Goal: Task Accomplishment & Management: Use online tool/utility

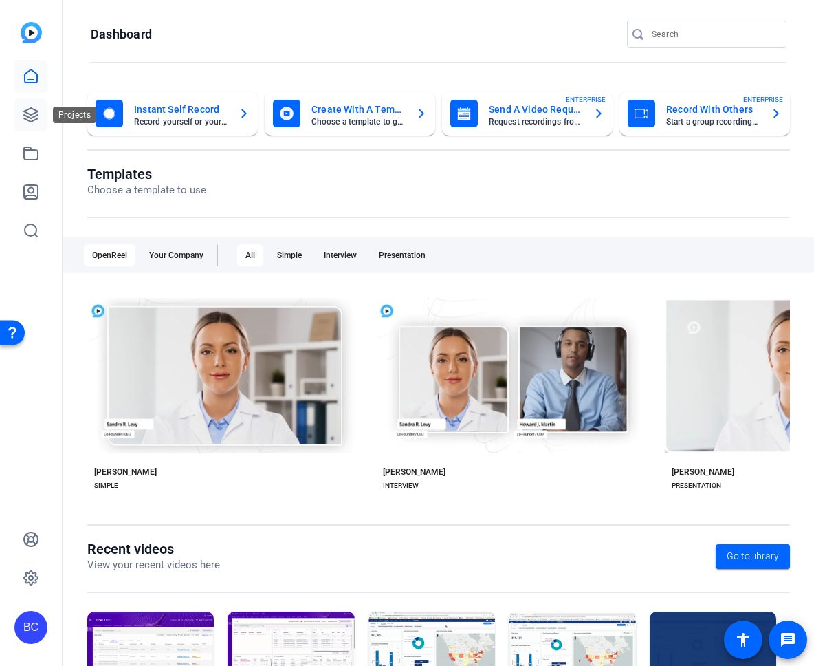
click at [32, 112] on icon at bounding box center [31, 115] width 17 height 17
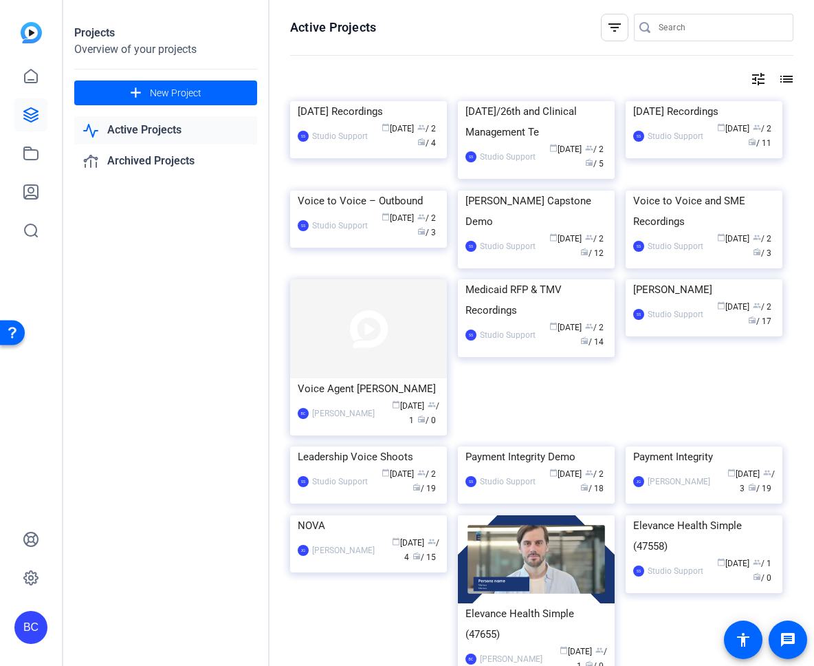
click at [162, 127] on link "Active Projects" at bounding box center [165, 130] width 183 height 28
click at [785, 78] on mat-icon "list" at bounding box center [785, 79] width 17 height 17
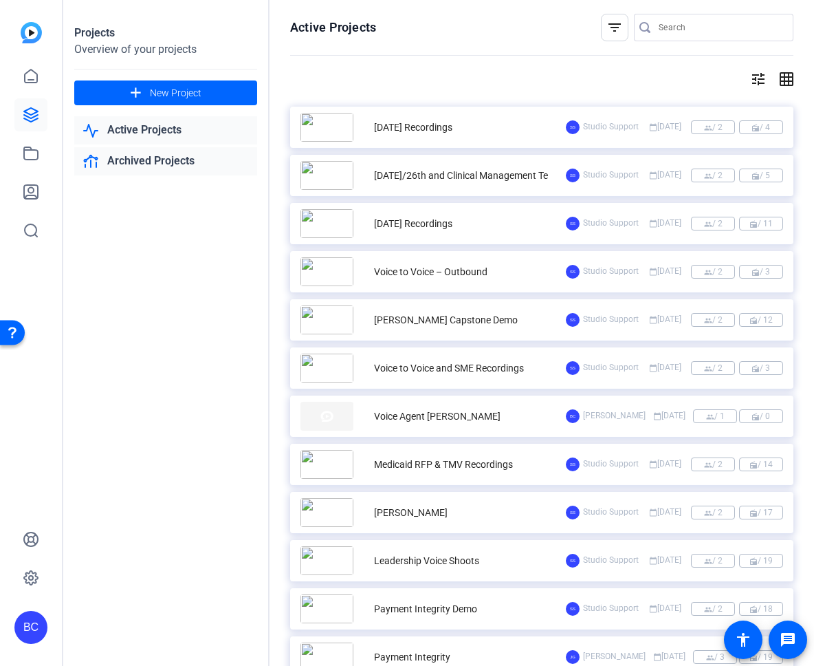
click at [157, 164] on link "Archived Projects" at bounding box center [165, 161] width 183 height 28
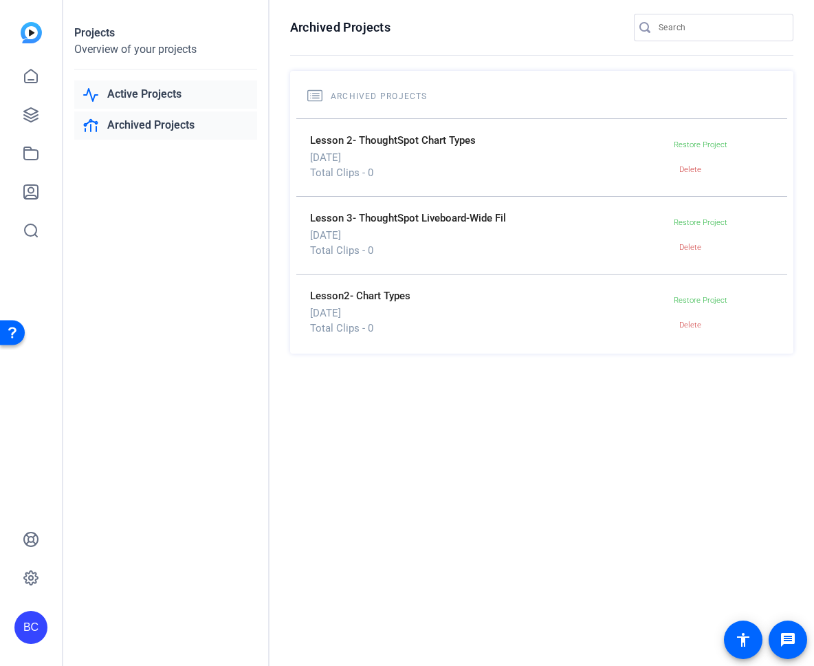
click at [160, 94] on link "Active Projects" at bounding box center [165, 94] width 183 height 28
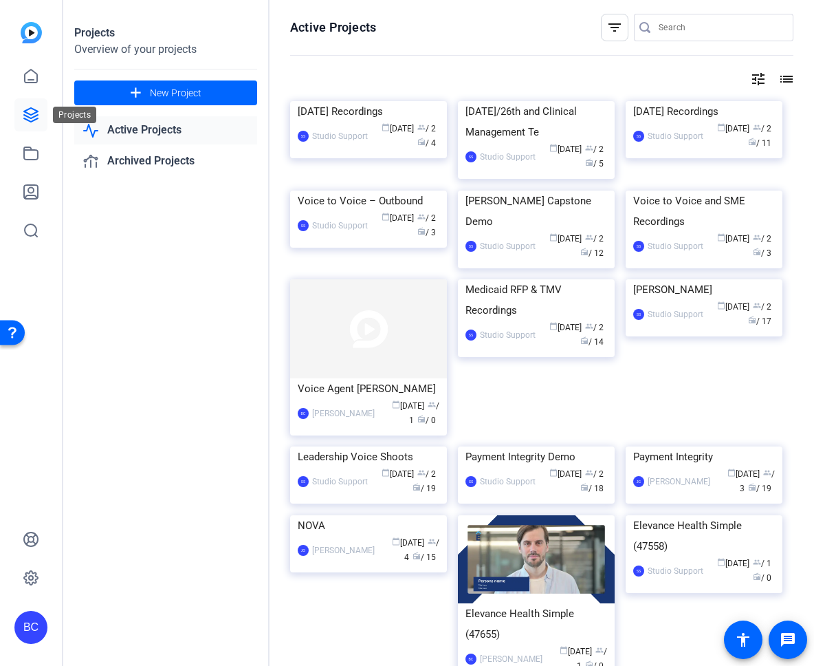
click at [32, 113] on icon at bounding box center [31, 115] width 14 height 14
click at [29, 74] on icon at bounding box center [31, 76] width 17 height 17
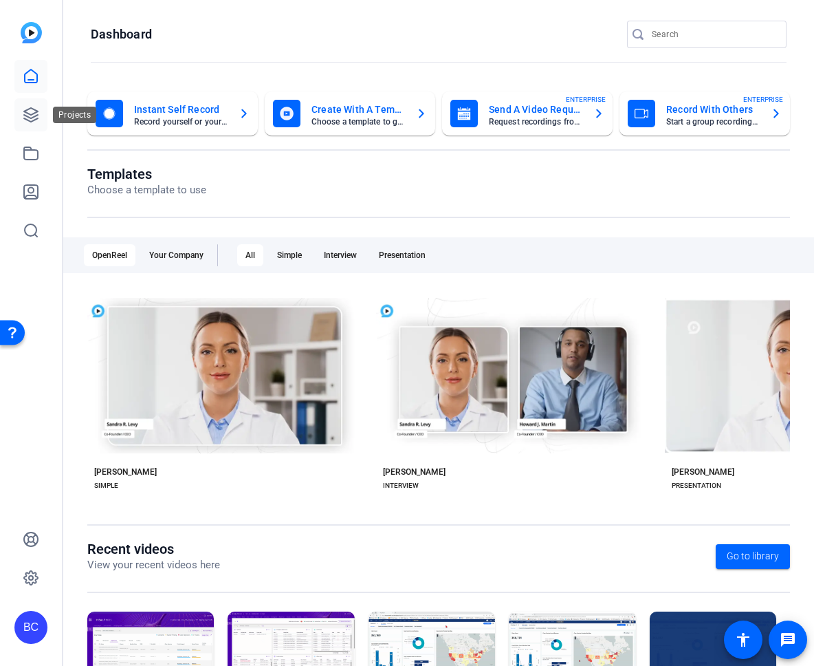
click at [32, 111] on icon at bounding box center [31, 115] width 17 height 17
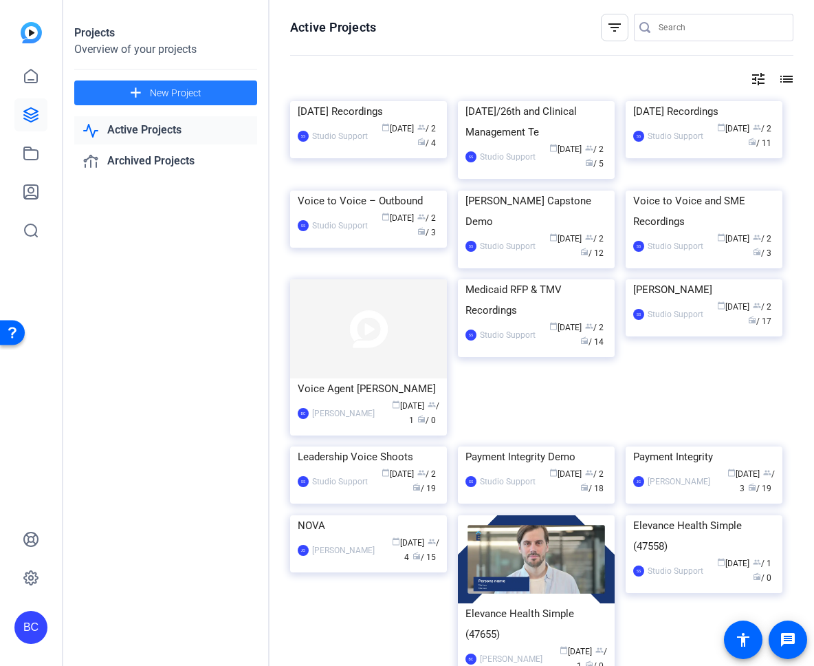
click at [171, 89] on span "New Project" at bounding box center [176, 93] width 52 height 14
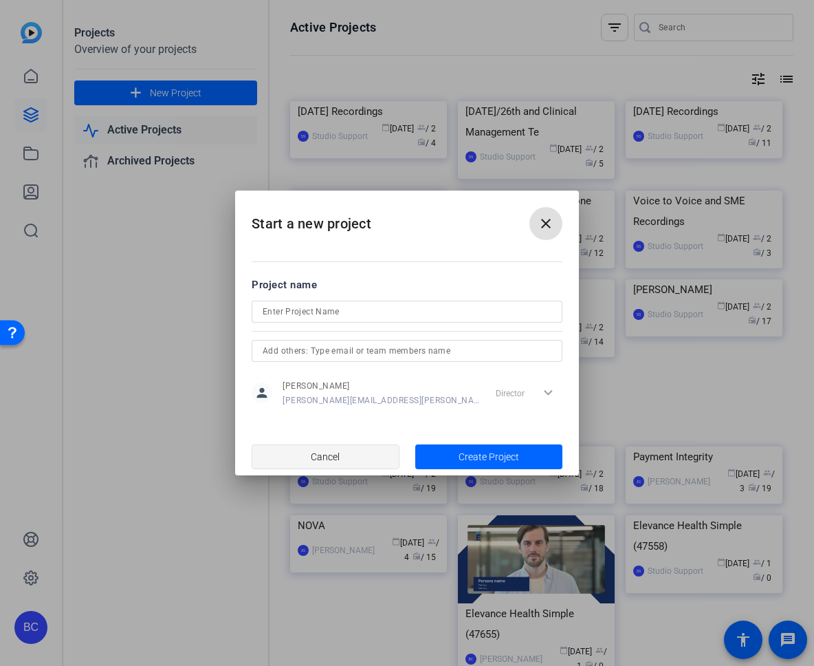
click at [331, 455] on span "Cancel" at bounding box center [325, 457] width 29 height 26
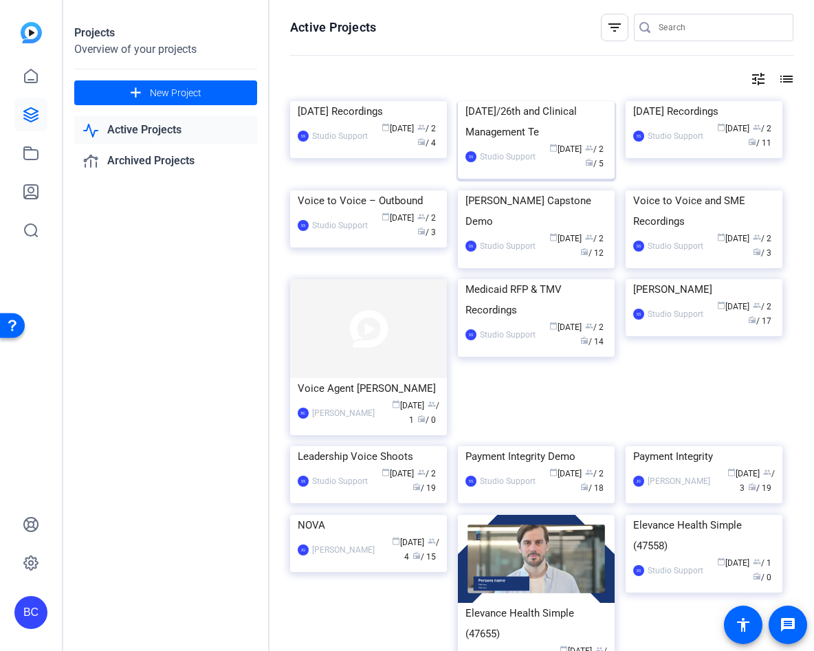
click at [527, 142] on div "Aug 13th/26th and Clinical Management Te" at bounding box center [537, 121] width 142 height 41
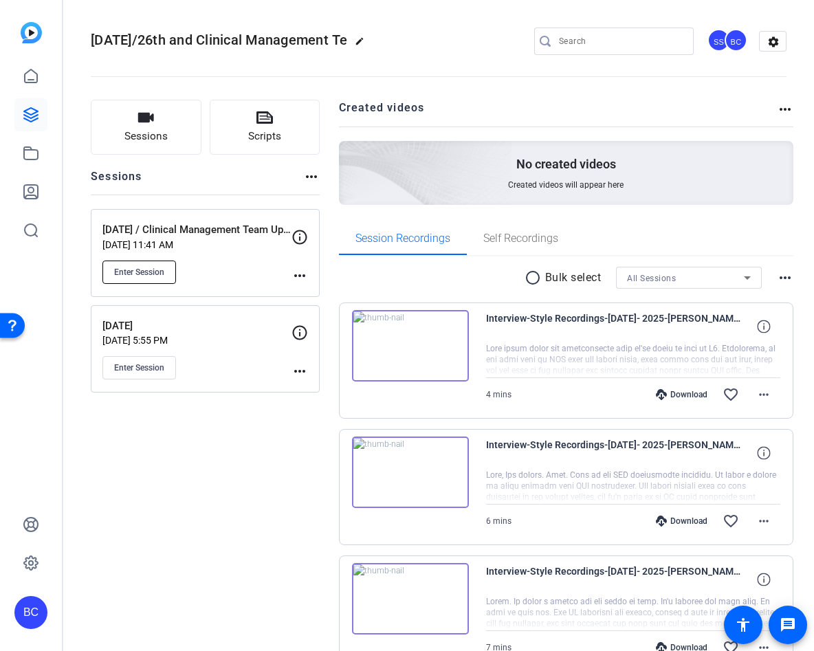
click at [153, 267] on span "Enter Session" at bounding box center [139, 272] width 50 height 11
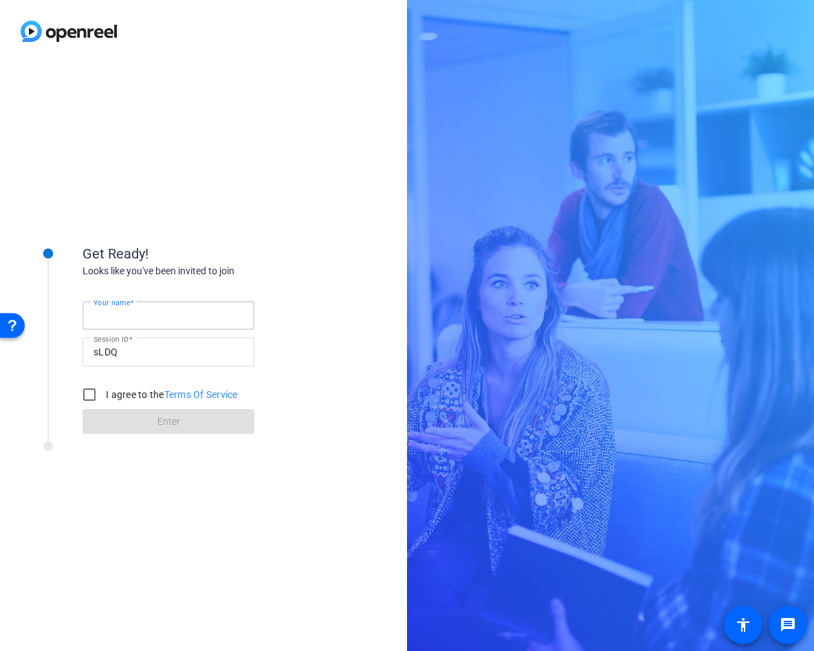
click at [175, 312] on input "Your name" at bounding box center [169, 315] width 150 height 17
type input "[PERSON_NAME][EMAIL_ADDRESS][PERSON_NAME][DOMAIN_NAME]"
click at [91, 393] on input "I agree to the Terms Of Service" at bounding box center [90, 395] width 28 height 28
checkbox input "true"
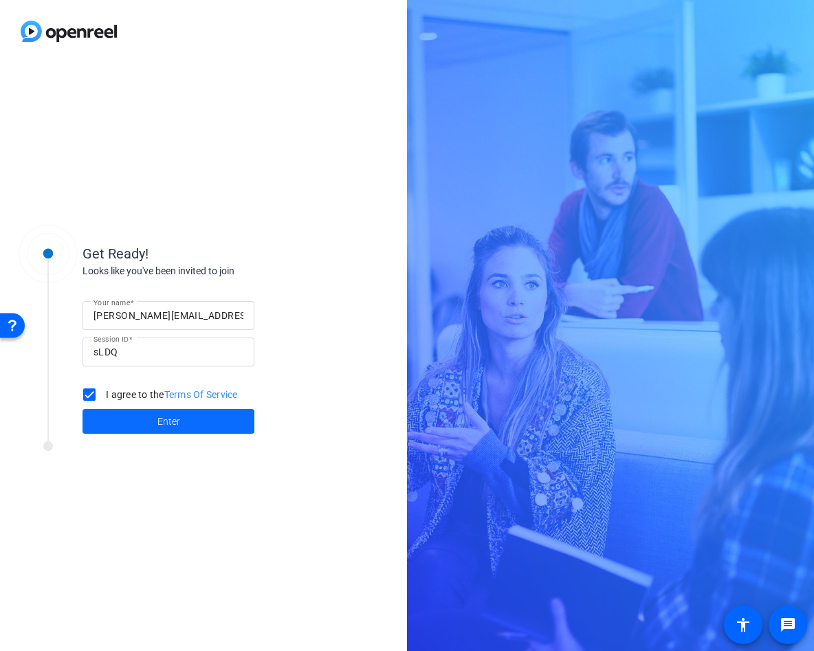
click at [164, 417] on span "Enter" at bounding box center [168, 422] width 23 height 14
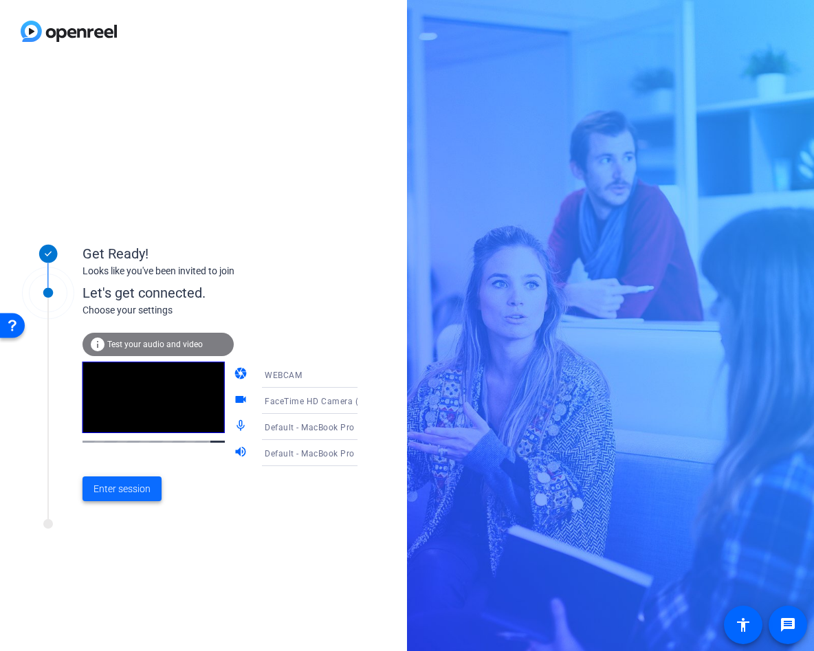
click at [131, 486] on span "Enter session" at bounding box center [122, 489] width 57 height 14
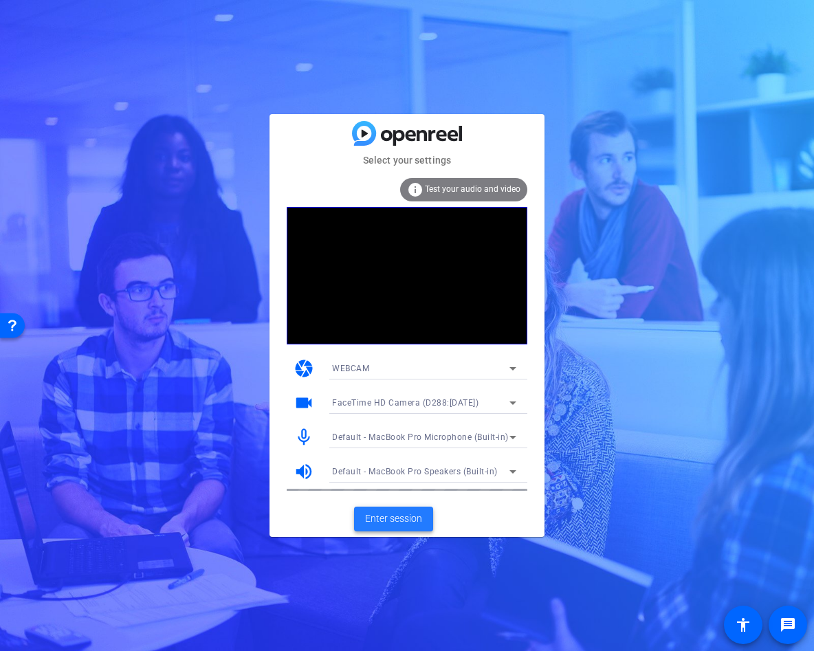
click at [398, 516] on span "Enter session" at bounding box center [393, 519] width 57 height 14
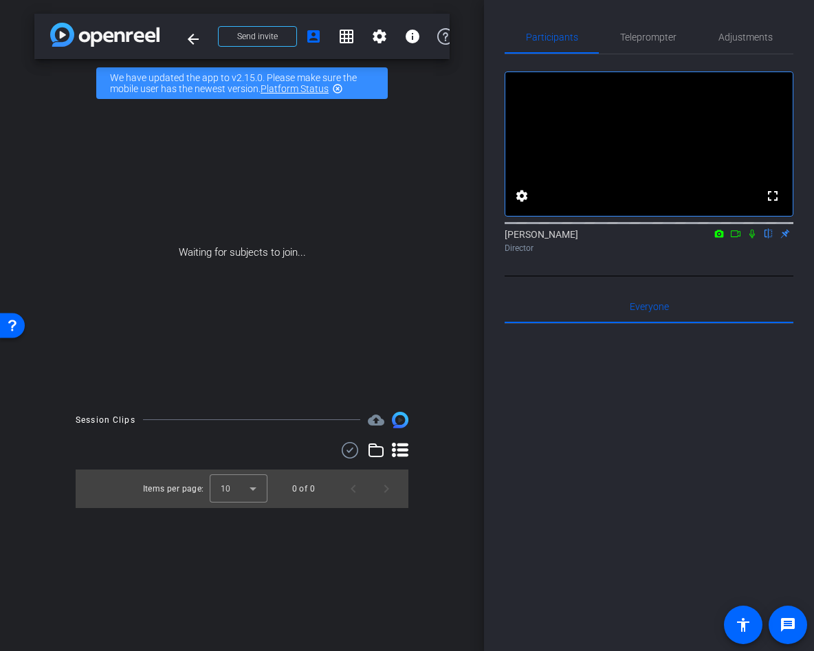
click at [737, 239] on icon at bounding box center [735, 234] width 11 height 10
click at [767, 239] on icon at bounding box center [769, 234] width 6 height 9
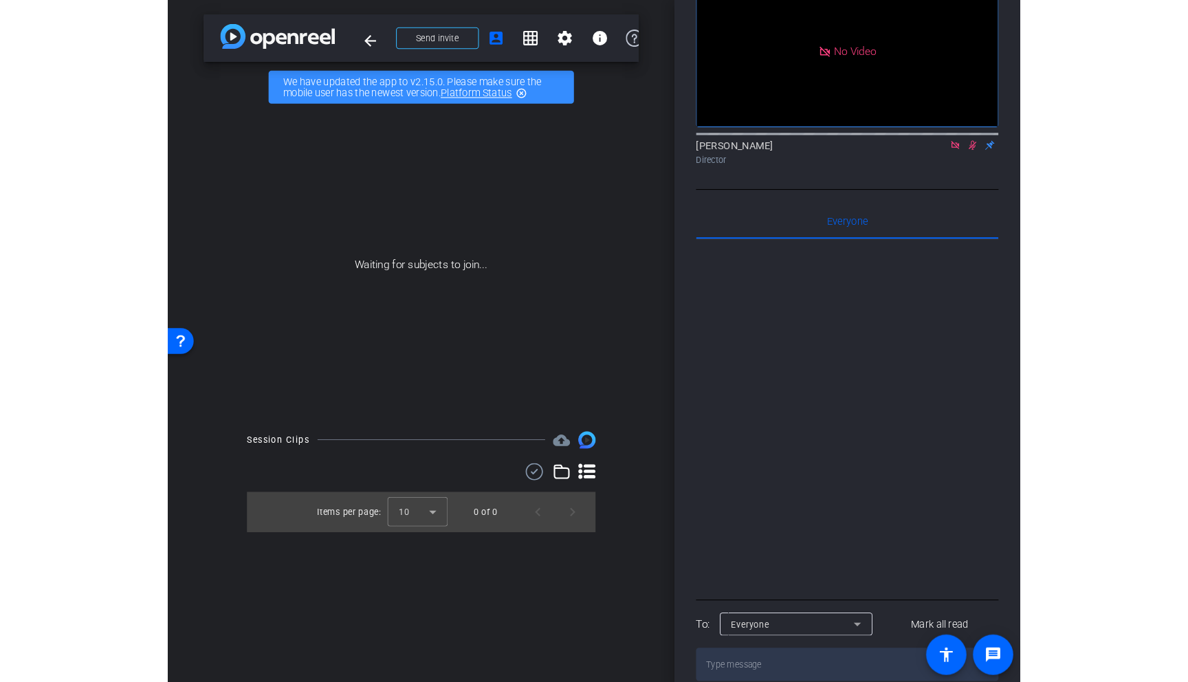
scroll to position [133, 0]
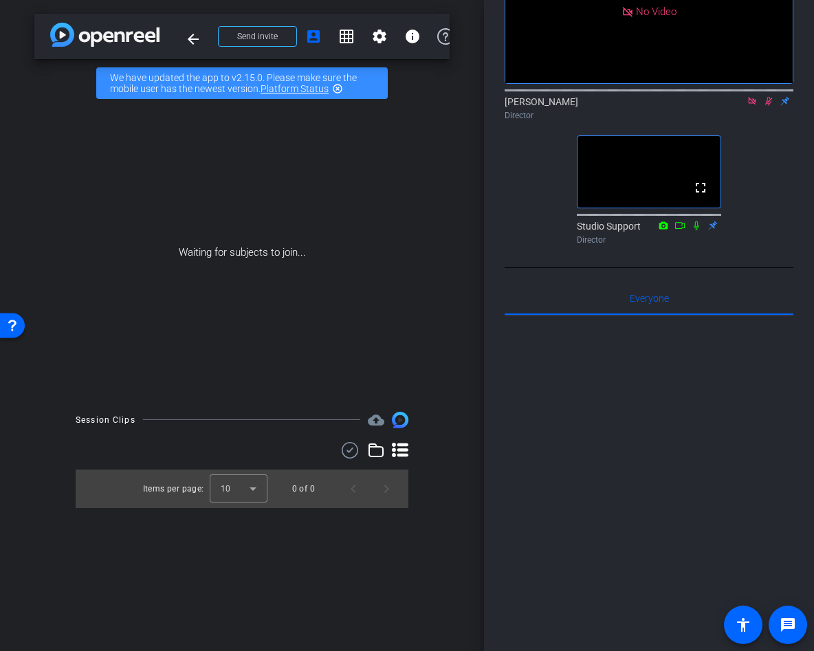
click at [770, 106] on icon at bounding box center [768, 101] width 11 height 10
click at [754, 105] on icon at bounding box center [752, 101] width 8 height 8
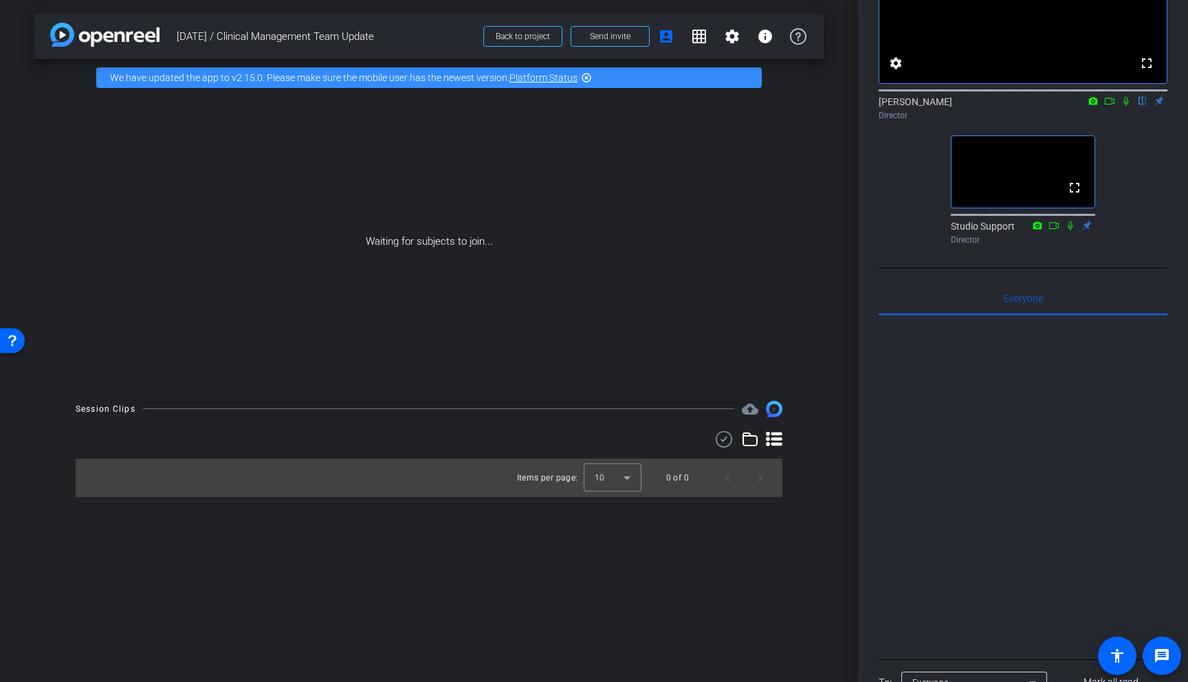
click at [814, 36] on div "arrow_back Aug 26th / Clinical Management Team Update Back to project Send invi…" at bounding box center [429, 341] width 858 height 682
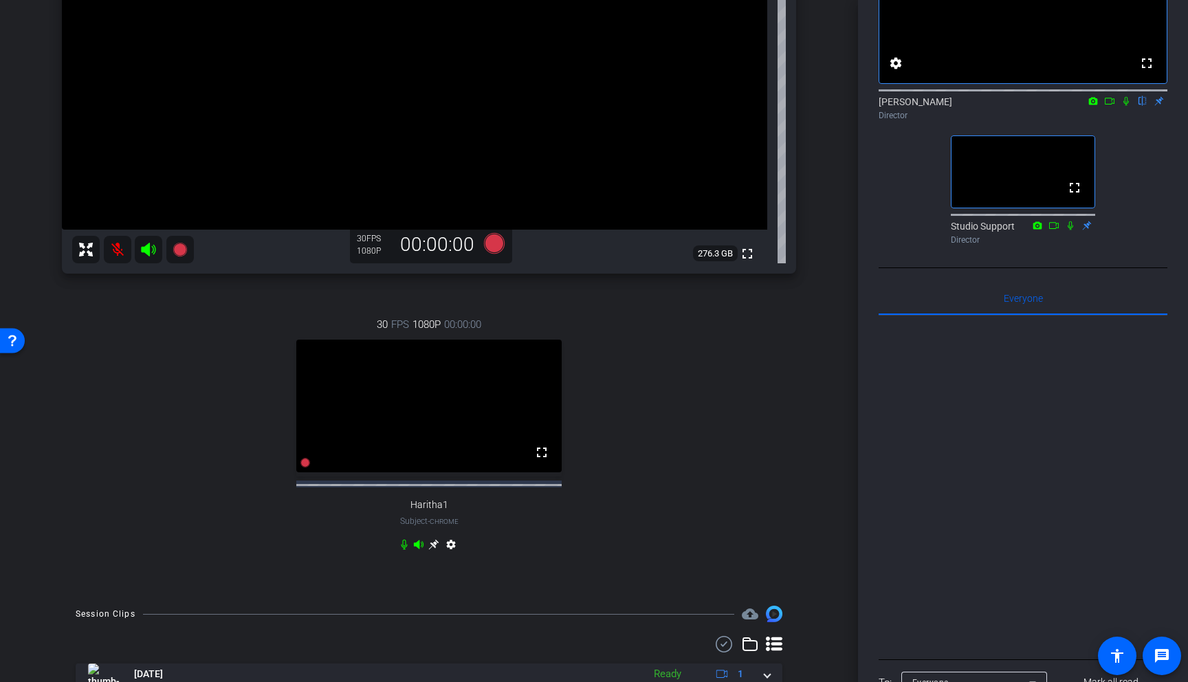
scroll to position [135, 0]
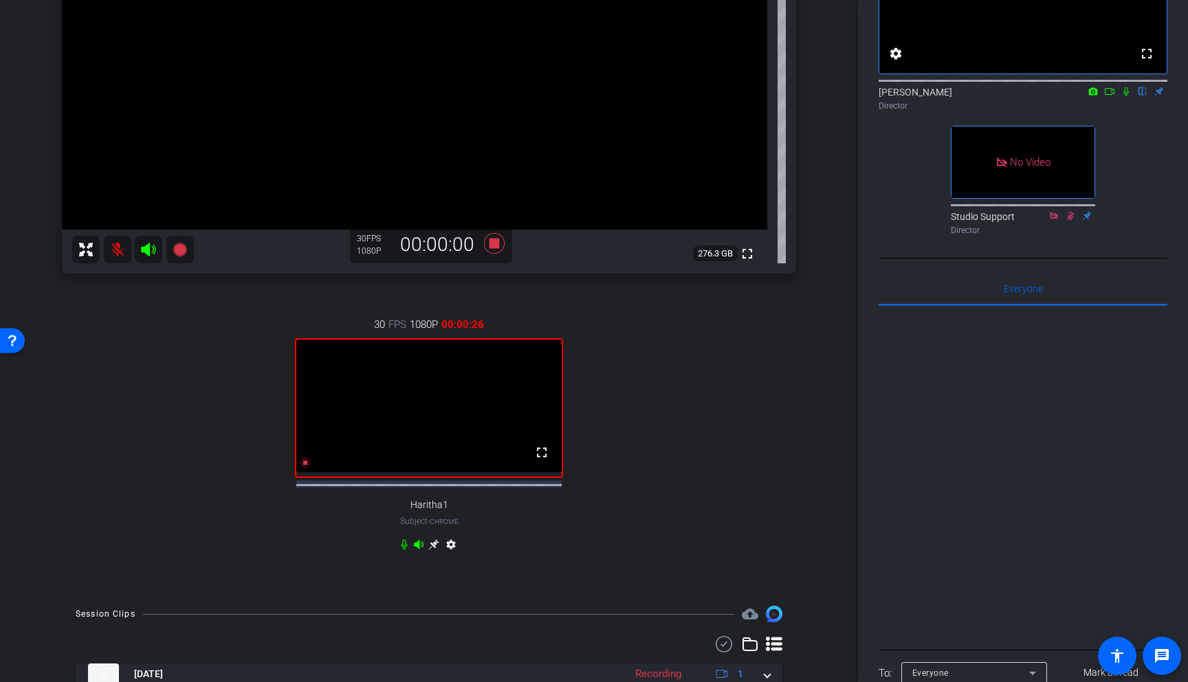
click at [814, 96] on icon at bounding box center [1126, 92] width 11 height 10
click at [814, 101] on icon at bounding box center [1126, 96] width 11 height 10
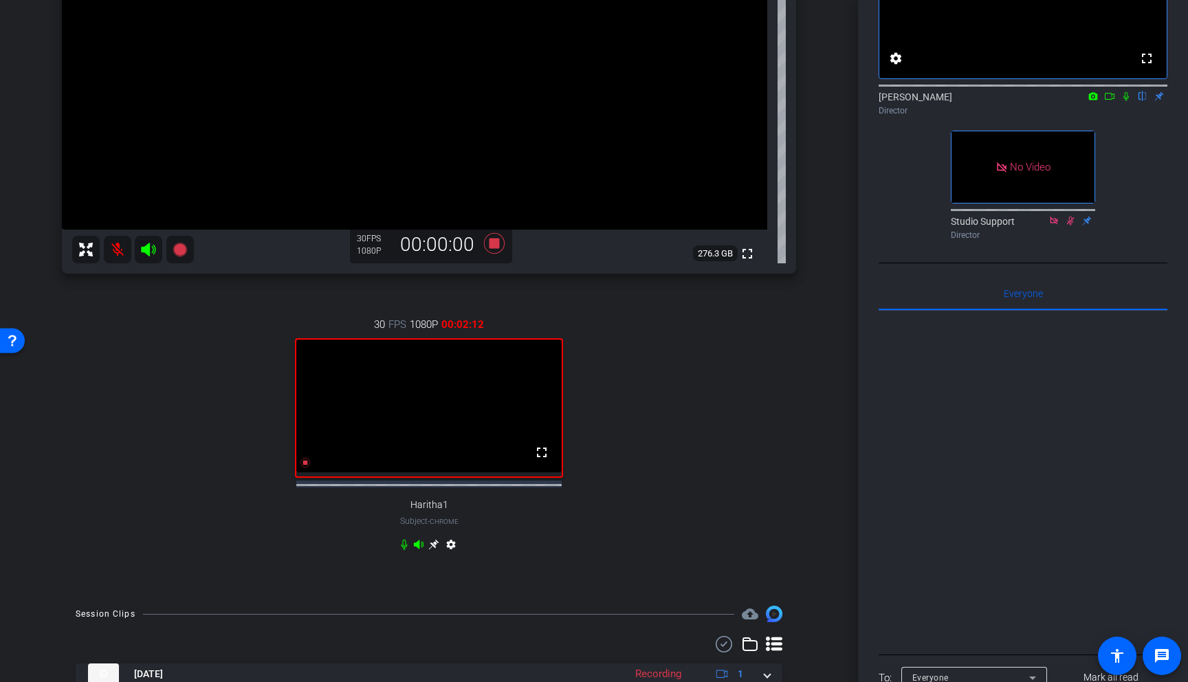
drag, startPoint x: 1126, startPoint y: 116, endPoint x: 1138, endPoint y: 141, distance: 27.4
click at [814, 101] on icon at bounding box center [1126, 96] width 11 height 10
click at [814, 101] on icon at bounding box center [1127, 96] width 8 height 9
click at [814, 101] on icon at bounding box center [1126, 96] width 11 height 10
click at [814, 102] on mat-icon at bounding box center [1126, 96] width 17 height 12
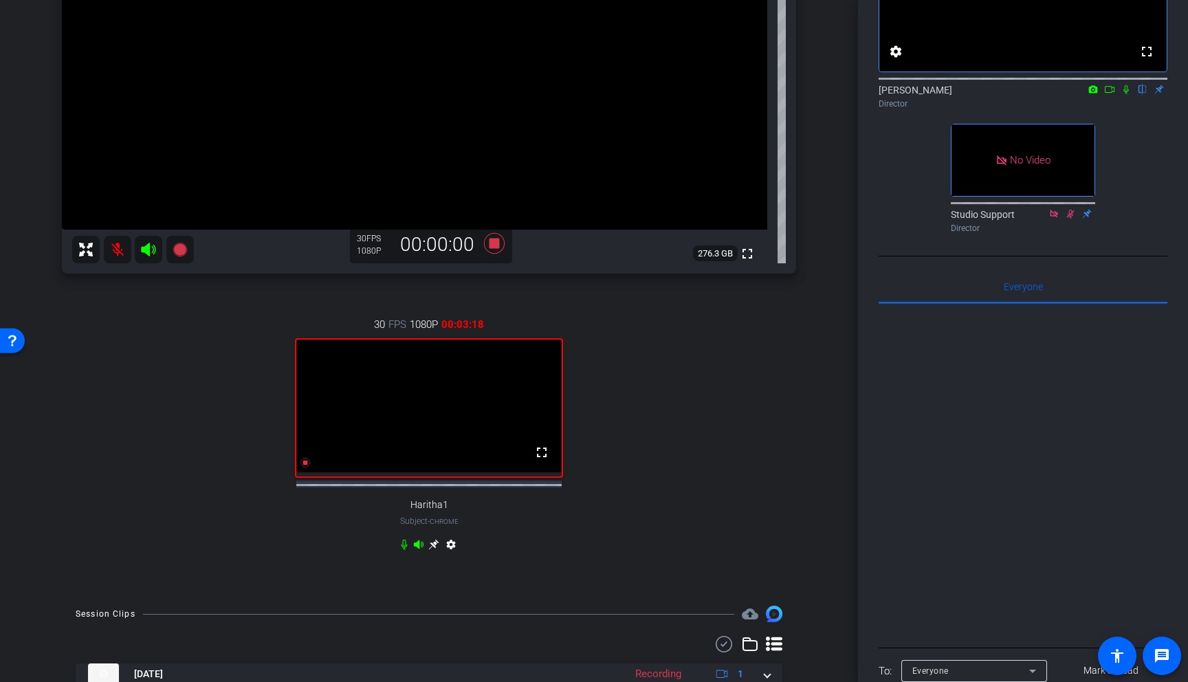
click at [814, 94] on icon at bounding box center [1126, 90] width 11 height 10
click at [814, 97] on icon at bounding box center [1126, 92] width 11 height 10
drag, startPoint x: 1126, startPoint y: 109, endPoint x: 1137, endPoint y: 130, distance: 23.7
click at [814, 97] on icon at bounding box center [1126, 92] width 11 height 10
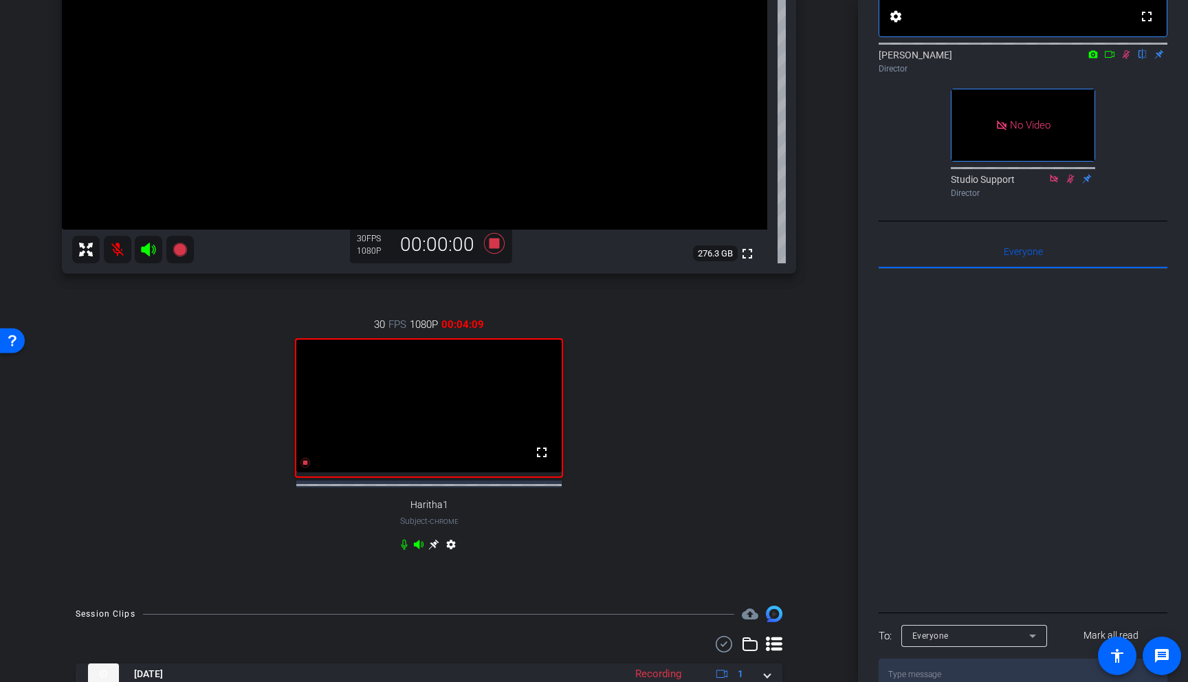
scroll to position [179, 0]
click at [814, 60] on icon at bounding box center [1126, 55] width 11 height 10
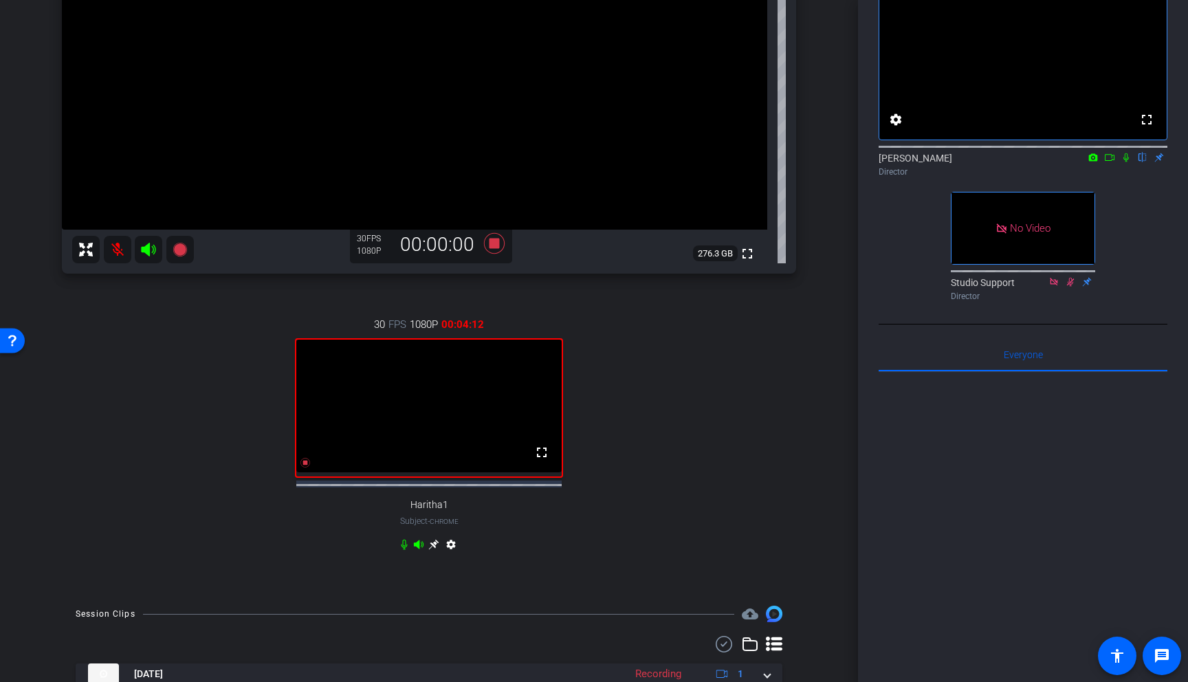
scroll to position [53, 0]
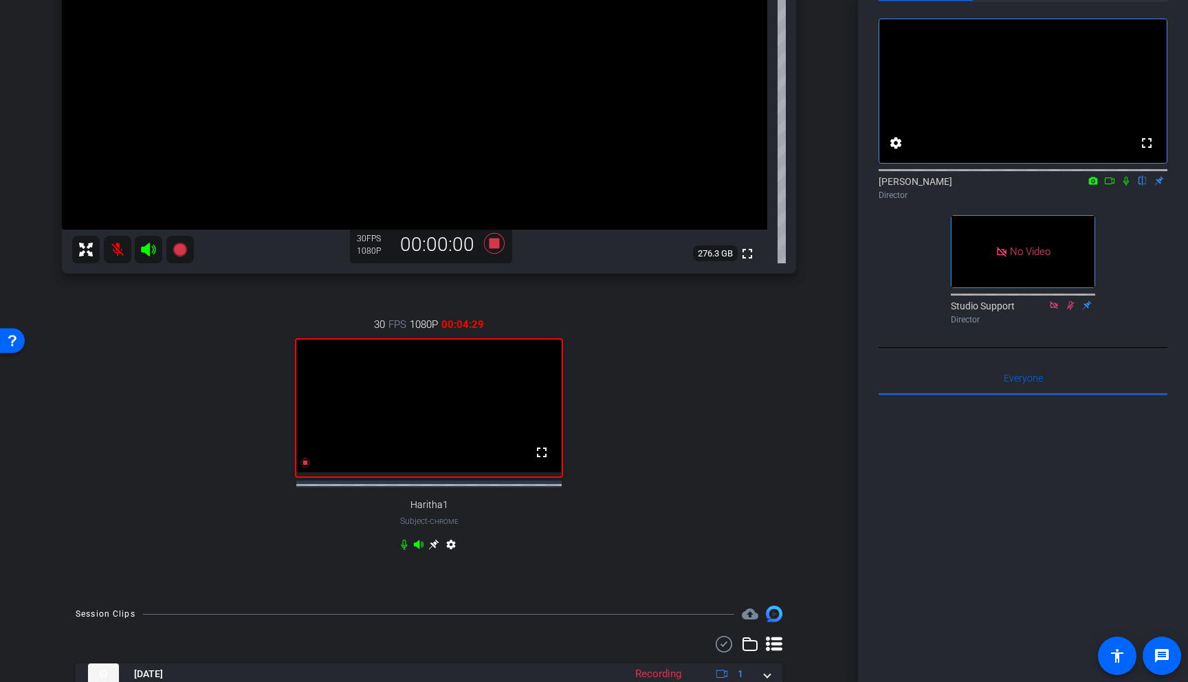
click at [814, 186] on icon at bounding box center [1127, 181] width 6 height 9
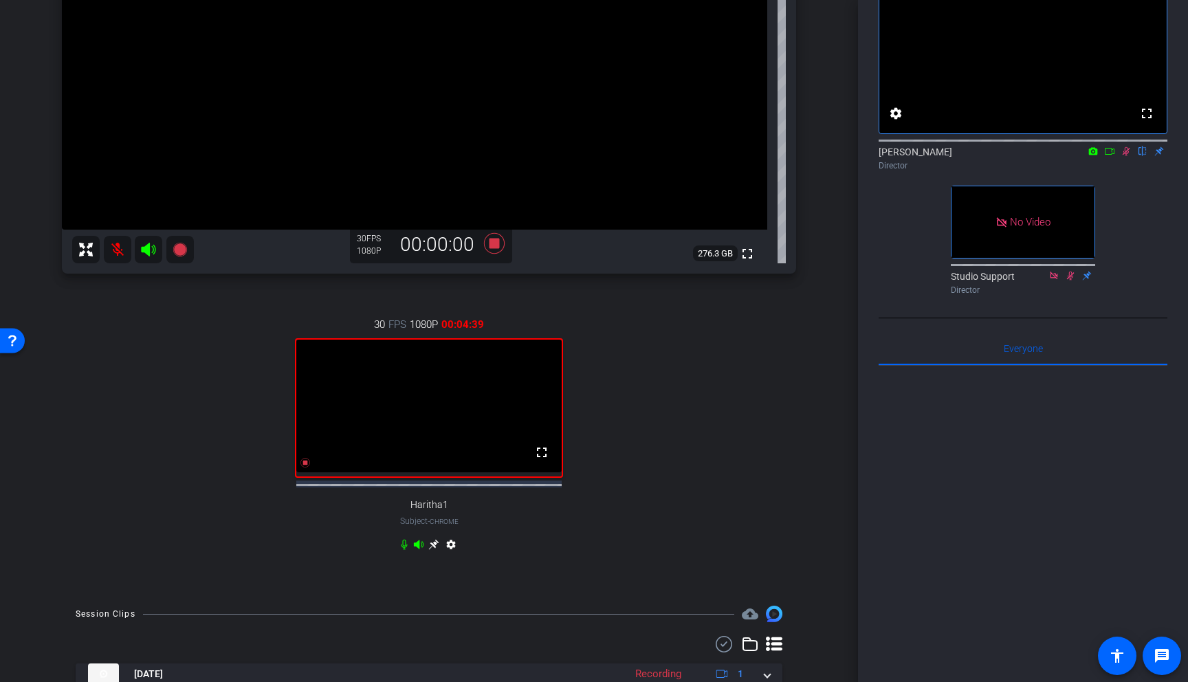
scroll to position [79, 0]
click at [814, 160] on icon at bounding box center [1127, 155] width 8 height 9
drag, startPoint x: 1129, startPoint y: 172, endPoint x: 1131, endPoint y: 193, distance: 21.4
click at [814, 160] on icon at bounding box center [1126, 155] width 11 height 10
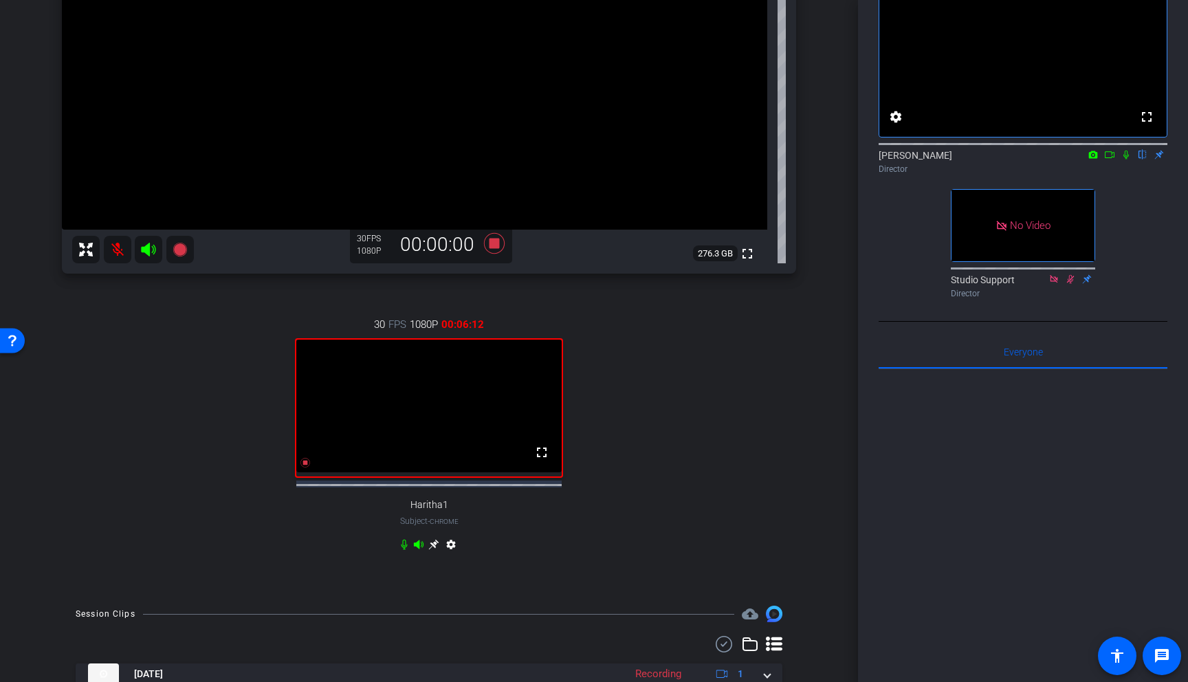
scroll to position [78, 0]
click at [814, 160] on icon at bounding box center [1126, 156] width 11 height 10
drag, startPoint x: 1129, startPoint y: 179, endPoint x: 1132, endPoint y: 197, distance: 17.4
click at [814, 176] on div "Blake Cole flip Director" at bounding box center [1023, 162] width 289 height 27
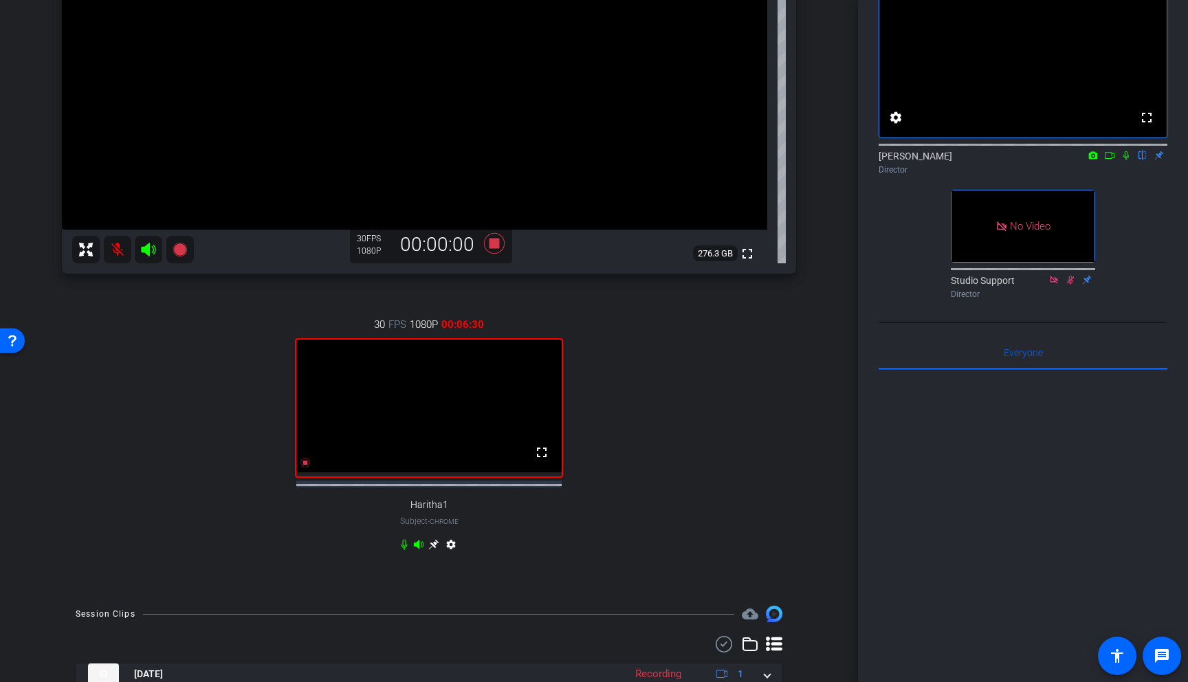
scroll to position [78, 0]
click at [814, 161] on icon at bounding box center [1126, 156] width 11 height 10
click at [814, 161] on icon at bounding box center [1127, 156] width 8 height 9
click at [814, 161] on icon at bounding box center [1127, 156] width 6 height 9
click at [814, 161] on icon at bounding box center [1126, 156] width 11 height 10
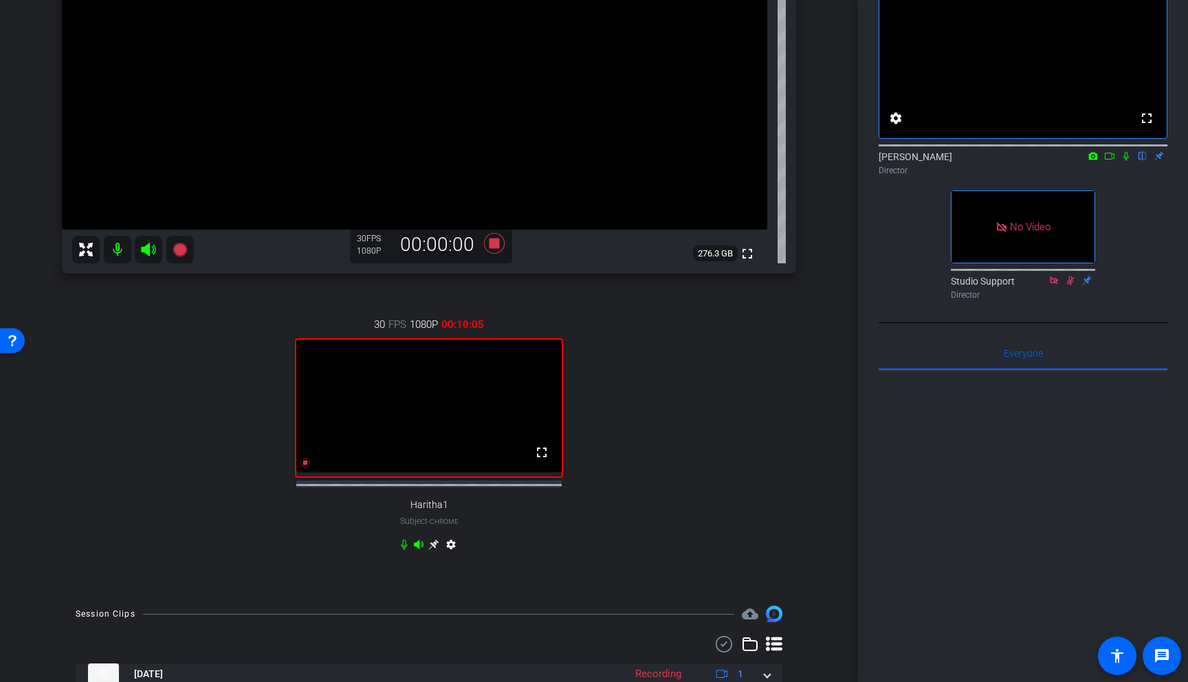
drag, startPoint x: 1127, startPoint y: 173, endPoint x: 1132, endPoint y: 186, distance: 13.9
click at [814, 161] on icon at bounding box center [1127, 156] width 6 height 9
click at [814, 161] on icon at bounding box center [1127, 156] width 8 height 9
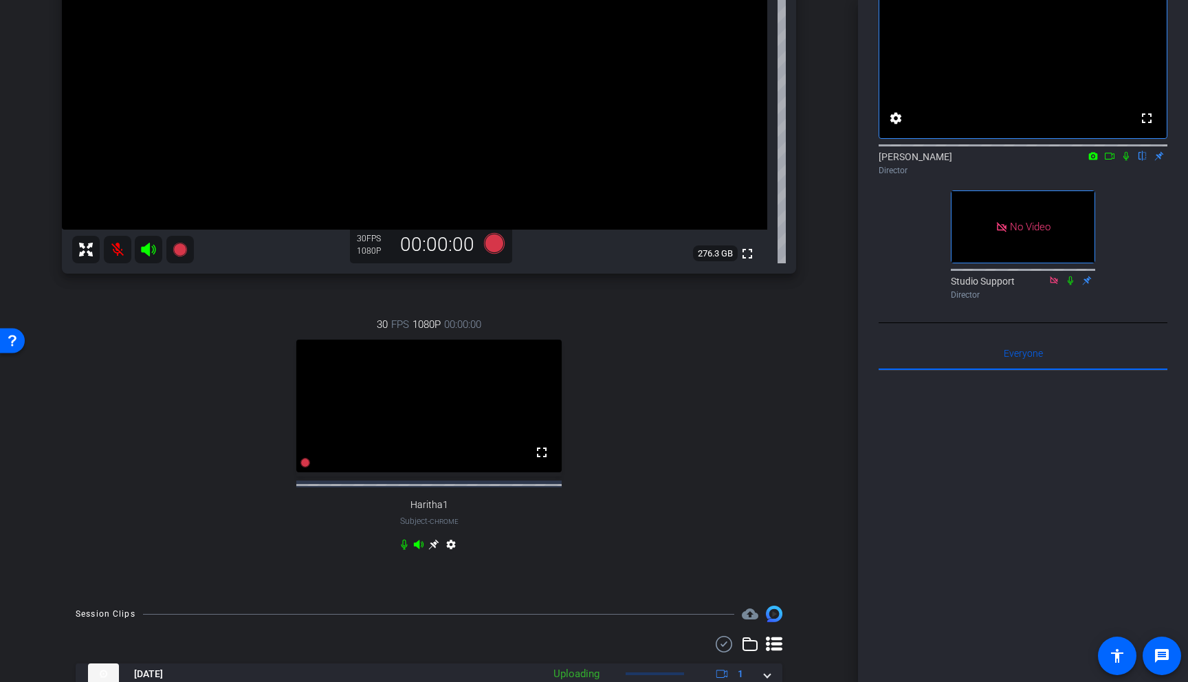
click at [814, 161] on icon at bounding box center [1127, 156] width 6 height 9
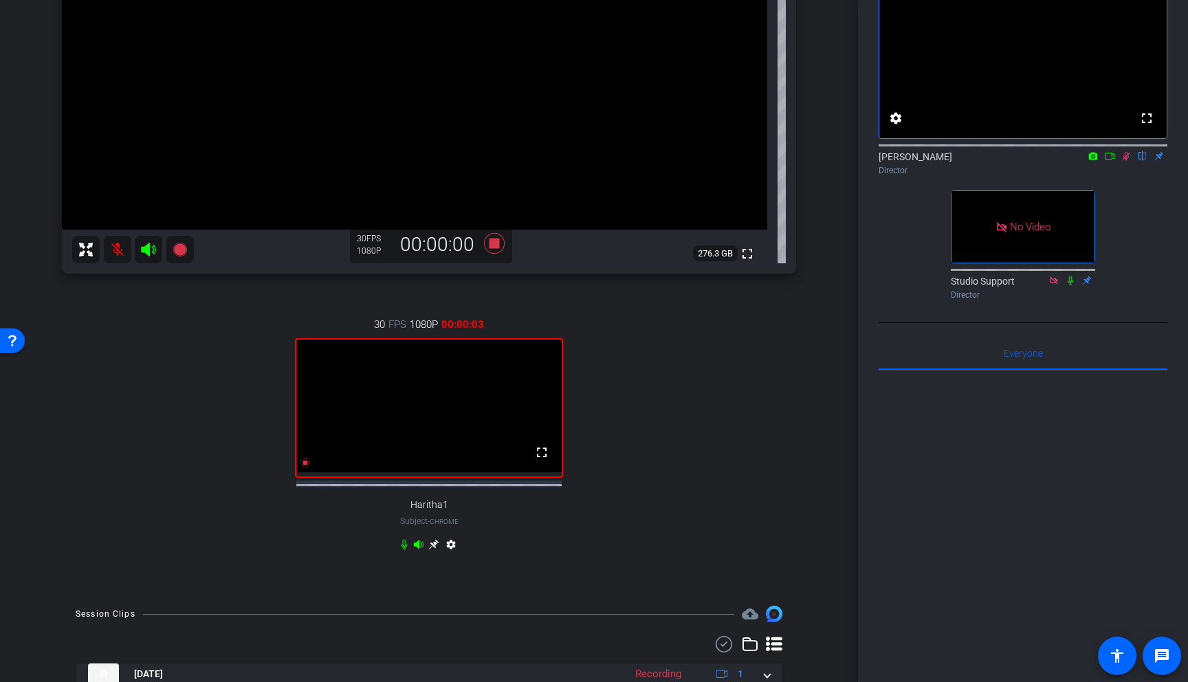
click at [814, 161] on icon at bounding box center [1126, 156] width 11 height 10
drag, startPoint x: 1130, startPoint y: 177, endPoint x: 1131, endPoint y: 188, distance: 11.7
click at [814, 161] on icon at bounding box center [1126, 156] width 11 height 10
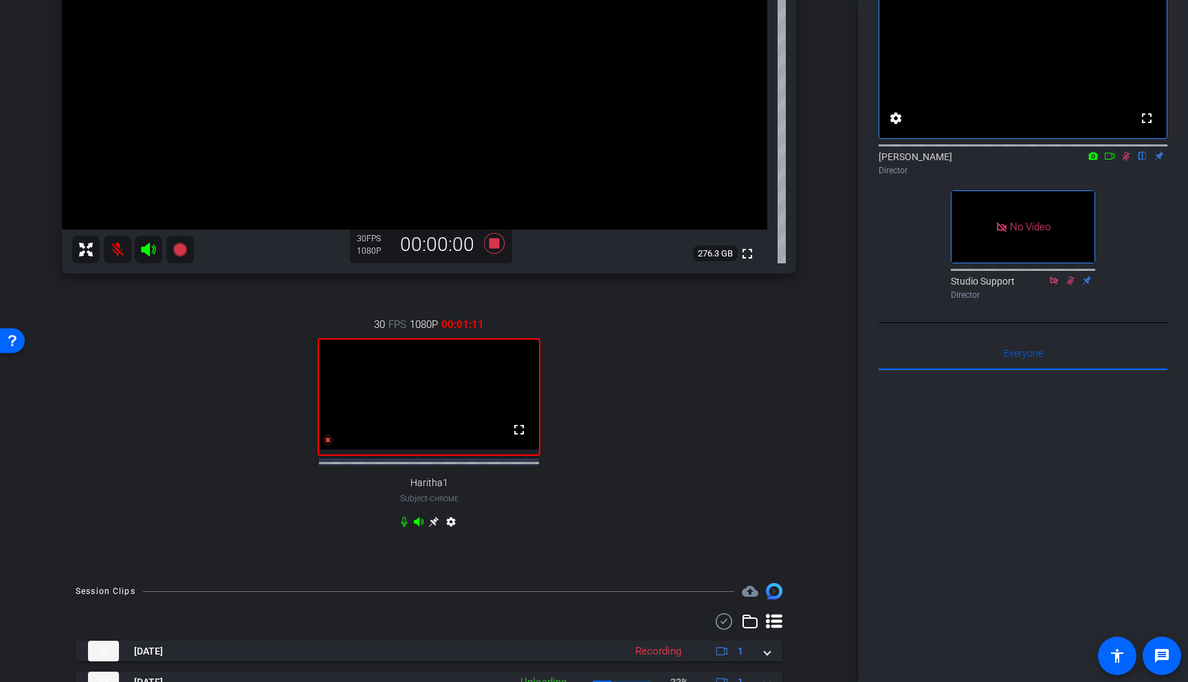
click at [814, 161] on icon at bounding box center [1126, 156] width 11 height 10
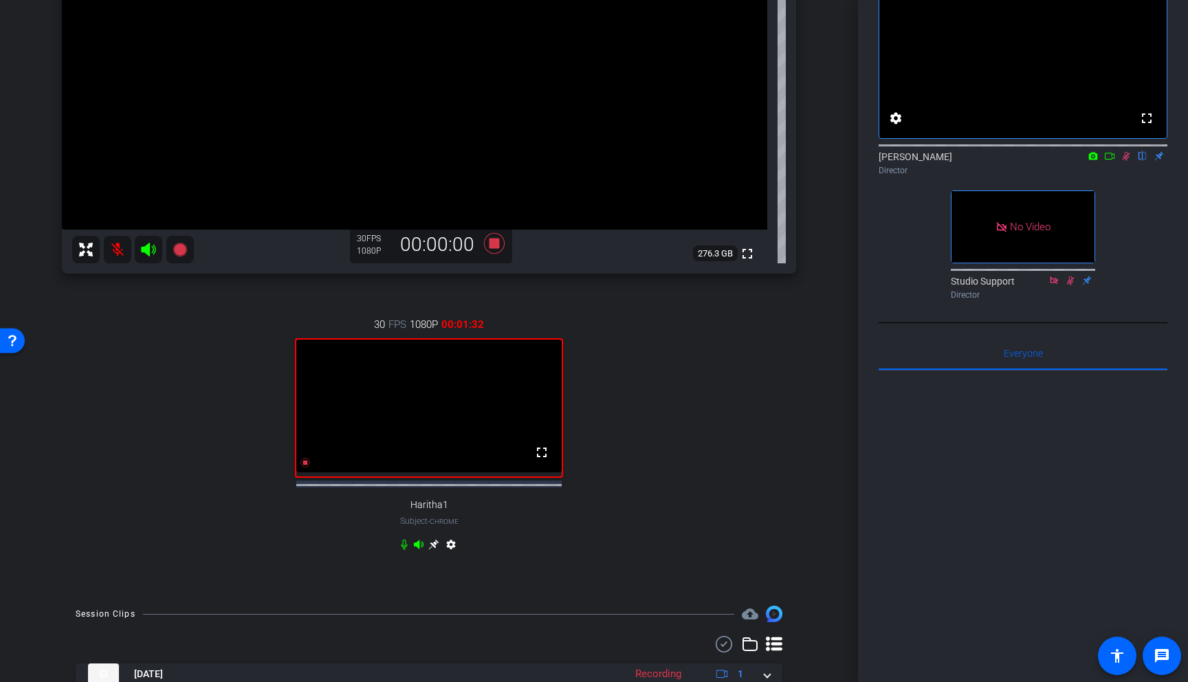
click at [814, 161] on icon at bounding box center [1127, 156] width 8 height 9
click at [814, 161] on icon at bounding box center [1127, 156] width 6 height 9
click at [814, 161] on icon at bounding box center [1127, 156] width 8 height 9
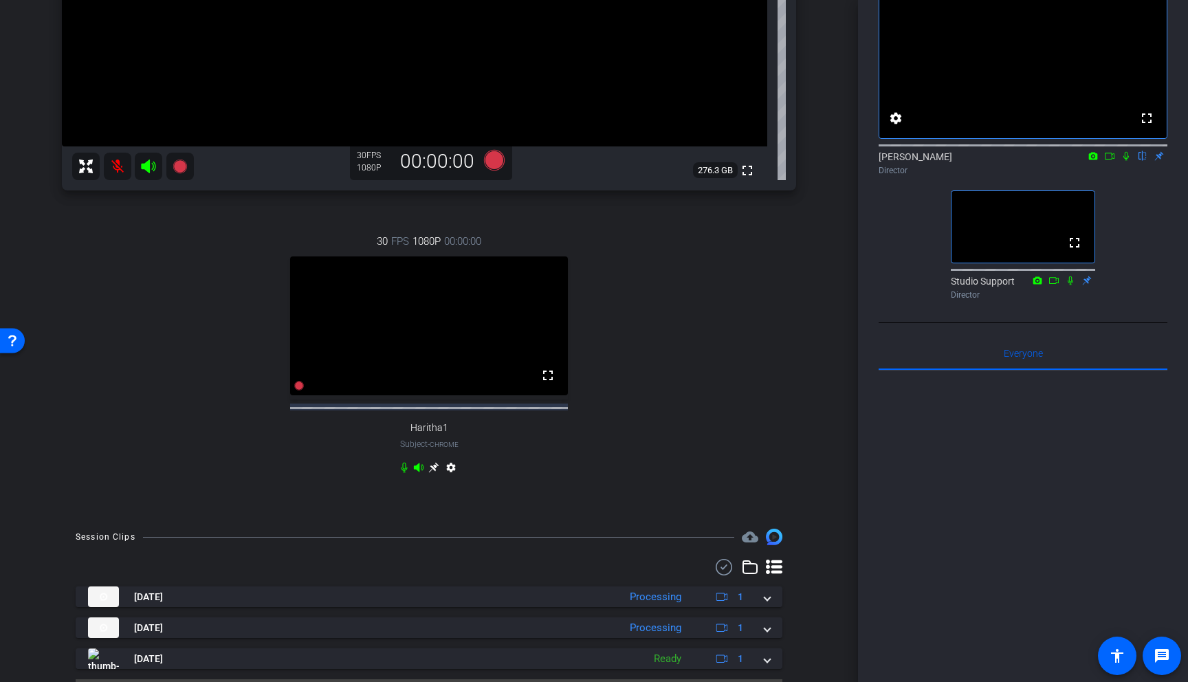
scroll to position [391, 0]
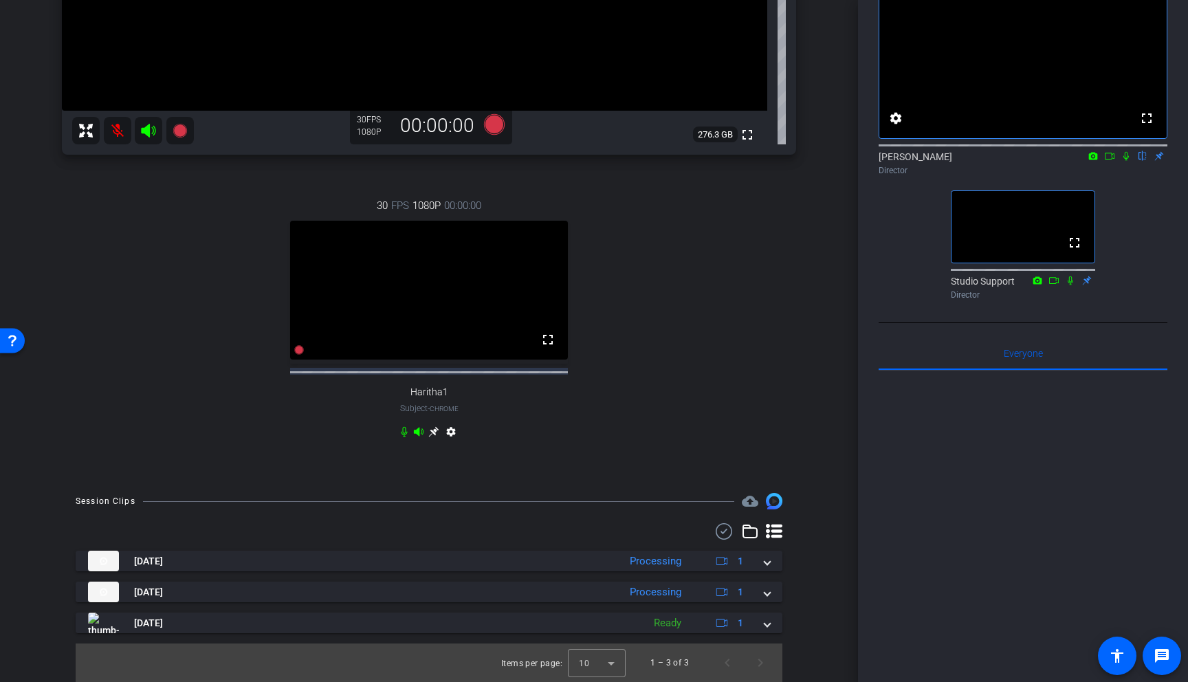
click at [466, 290] on video at bounding box center [429, 290] width 278 height 139
click at [434, 430] on icon at bounding box center [433, 431] width 11 height 11
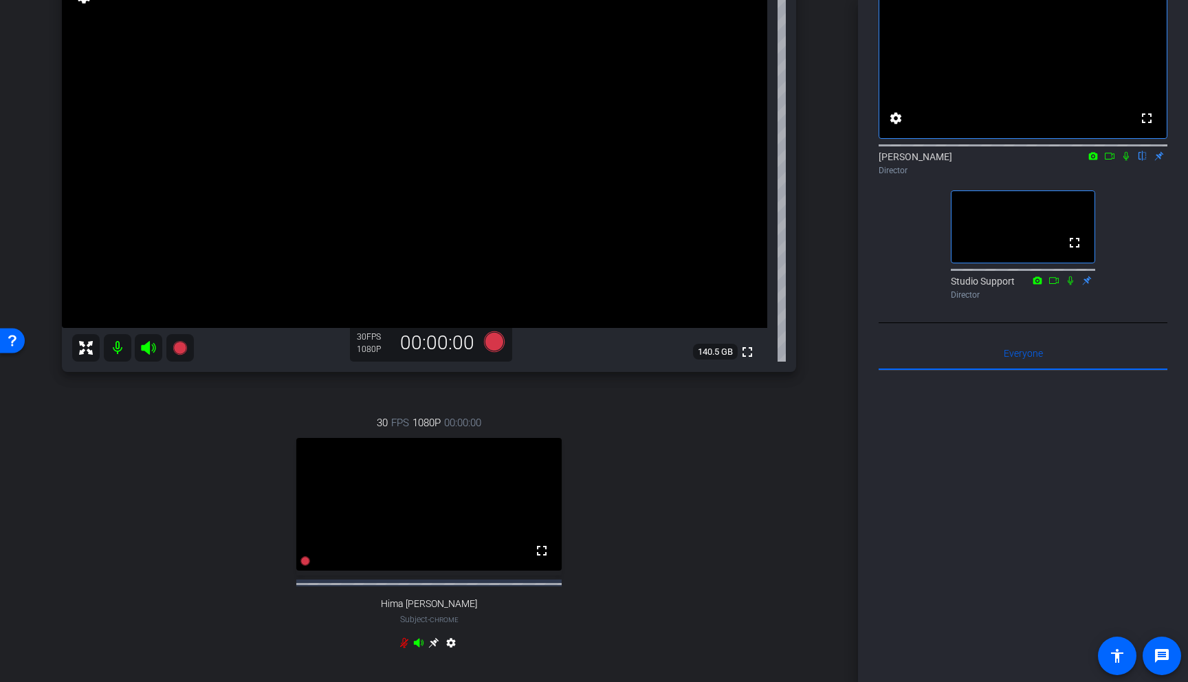
scroll to position [0, 0]
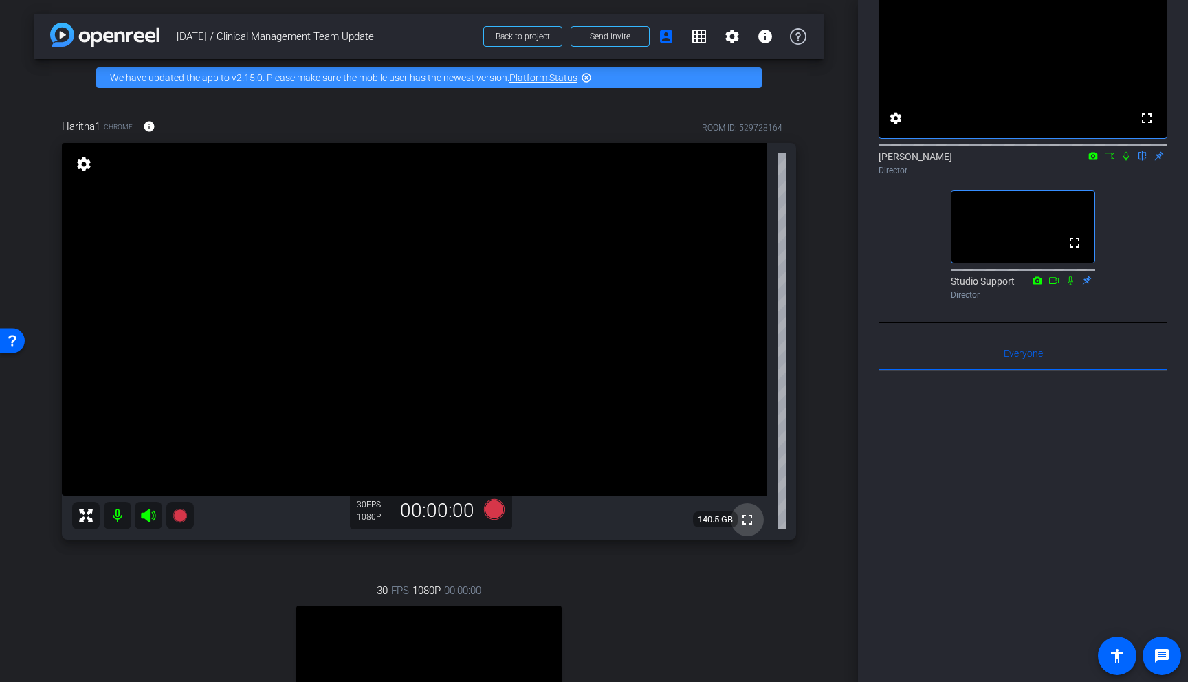
click at [749, 516] on mat-icon "fullscreen" at bounding box center [747, 520] width 17 height 17
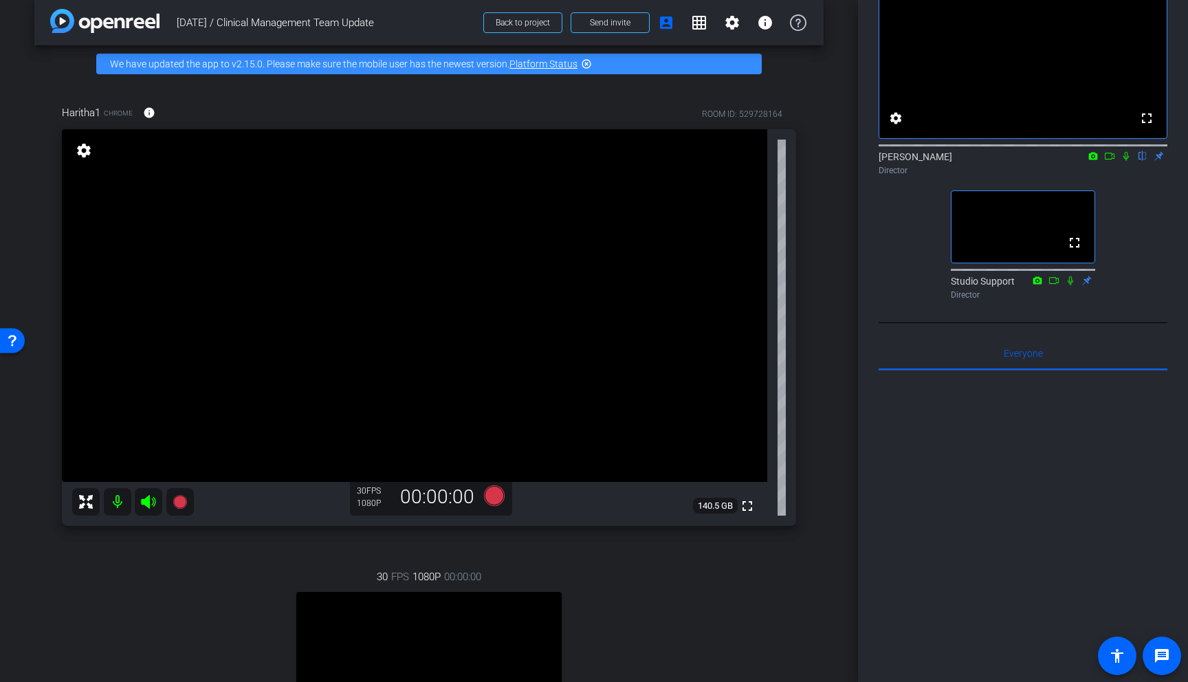
scroll to position [13, 0]
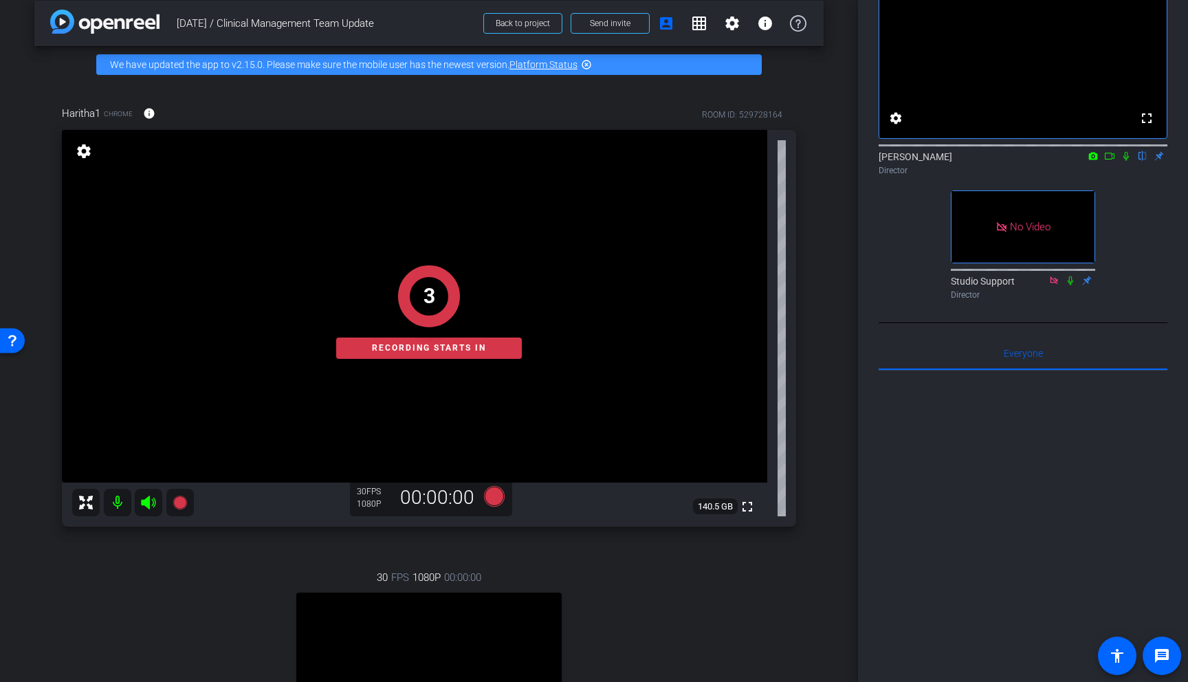
click at [814, 161] on icon at bounding box center [1126, 156] width 11 height 10
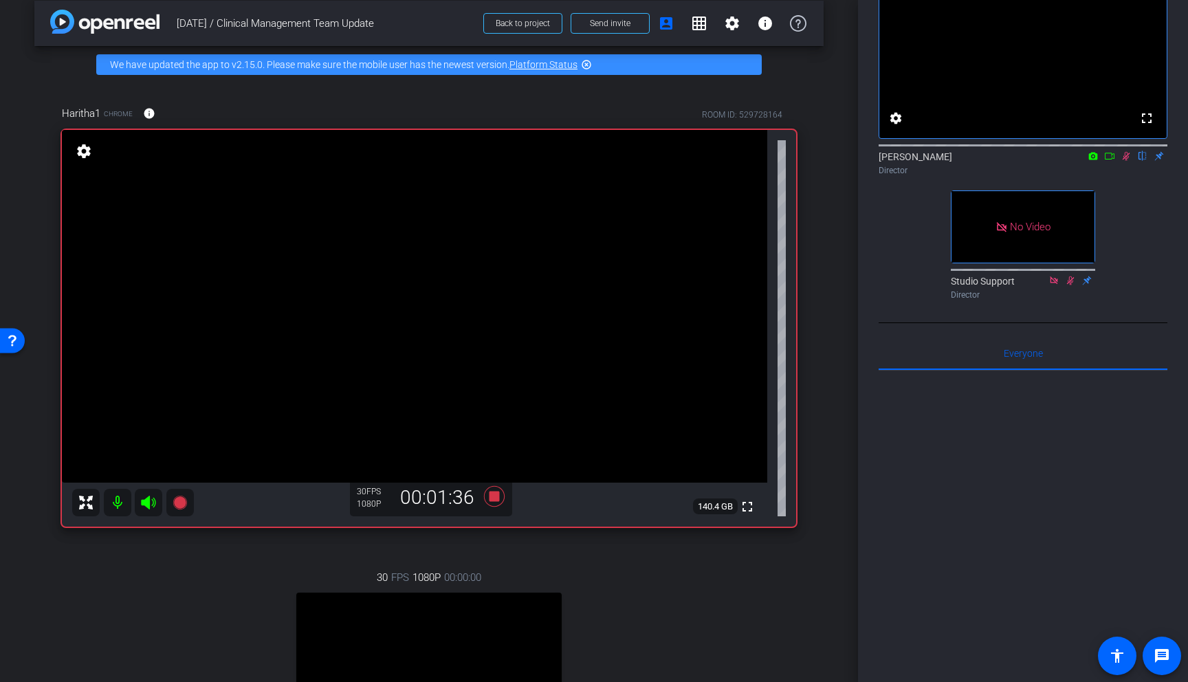
click at [814, 161] on icon at bounding box center [1126, 156] width 11 height 10
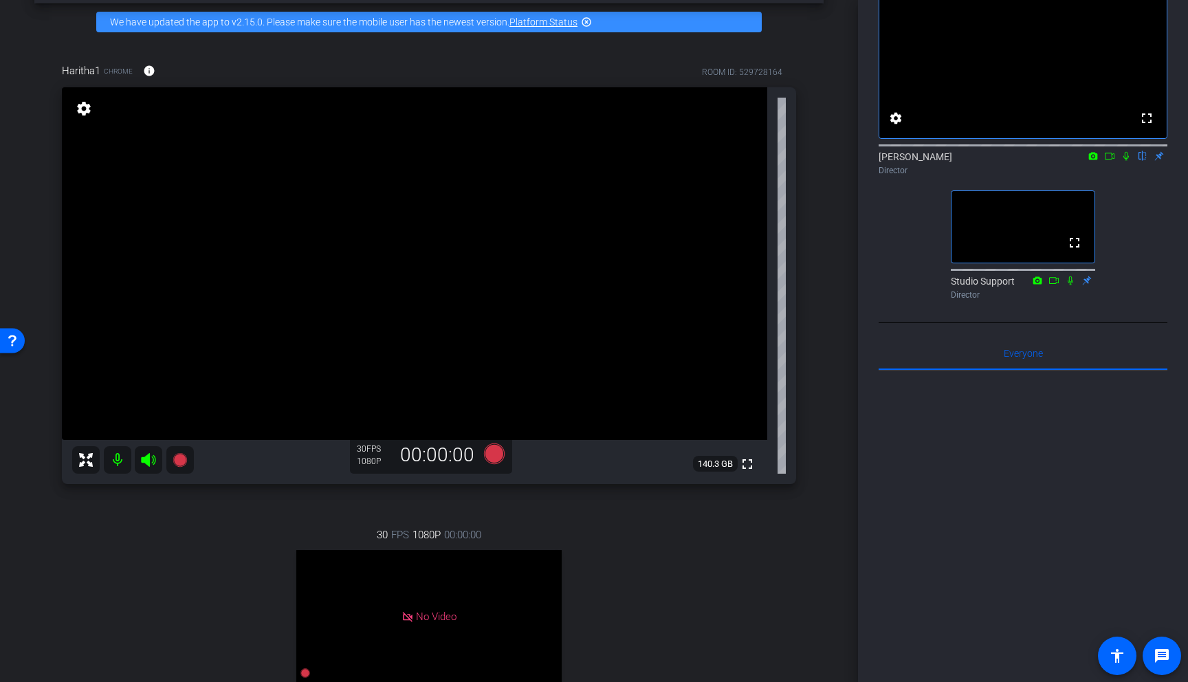
scroll to position [52, 0]
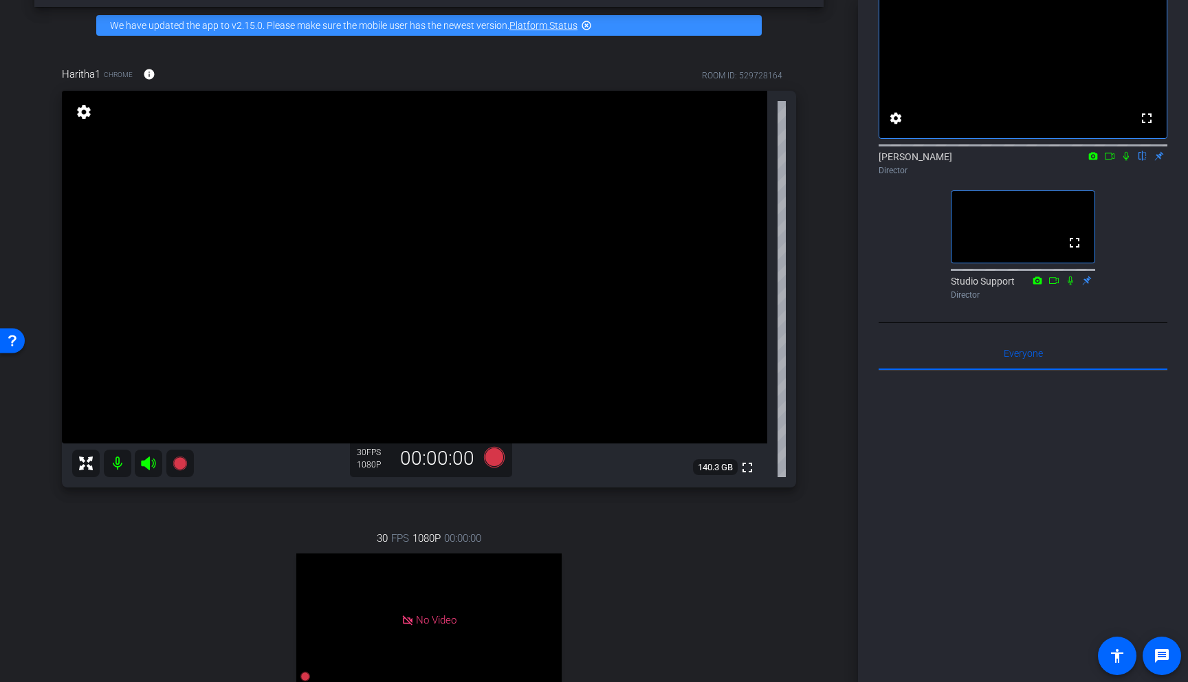
click at [814, 161] on icon at bounding box center [1126, 156] width 11 height 10
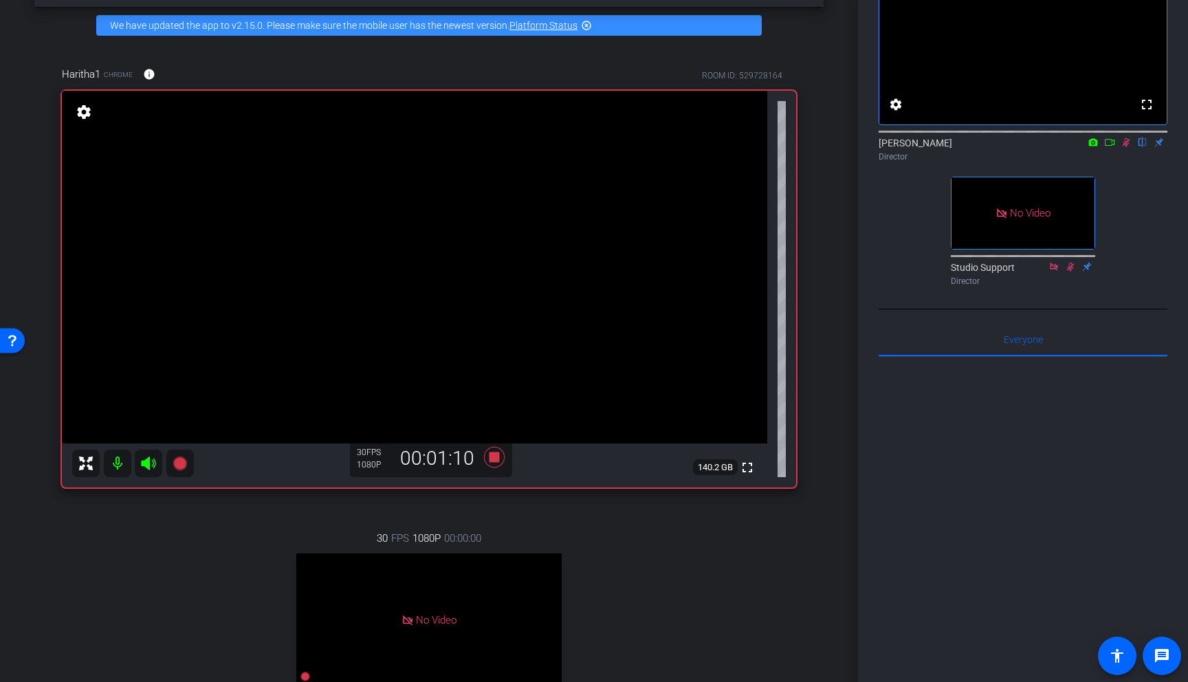
scroll to position [78, 0]
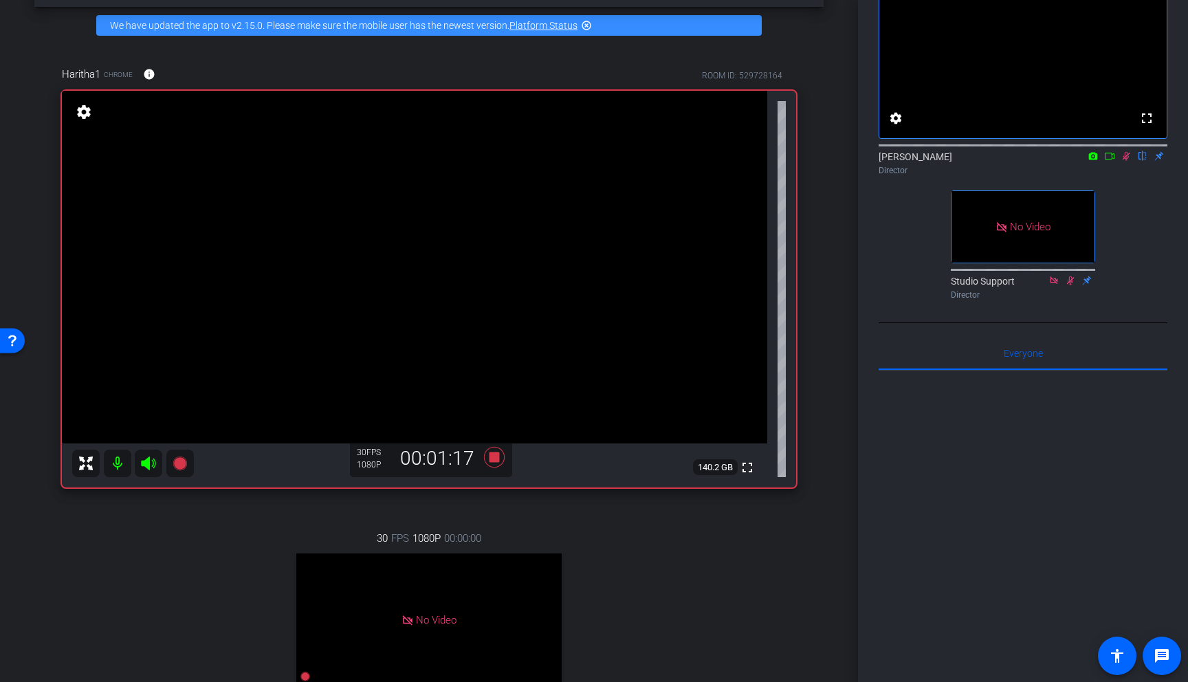
click at [814, 161] on icon at bounding box center [1126, 156] width 11 height 10
click at [814, 161] on icon at bounding box center [1127, 156] width 8 height 9
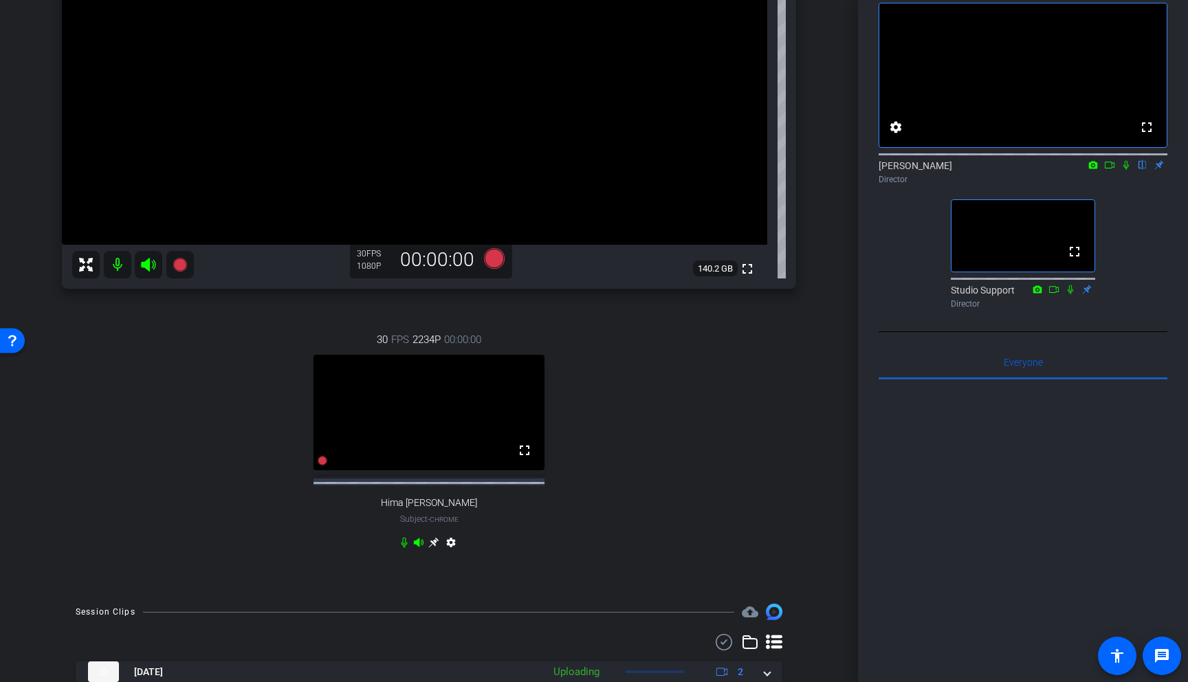
scroll to position [254, 0]
click at [432, 545] on icon at bounding box center [433, 539] width 11 height 11
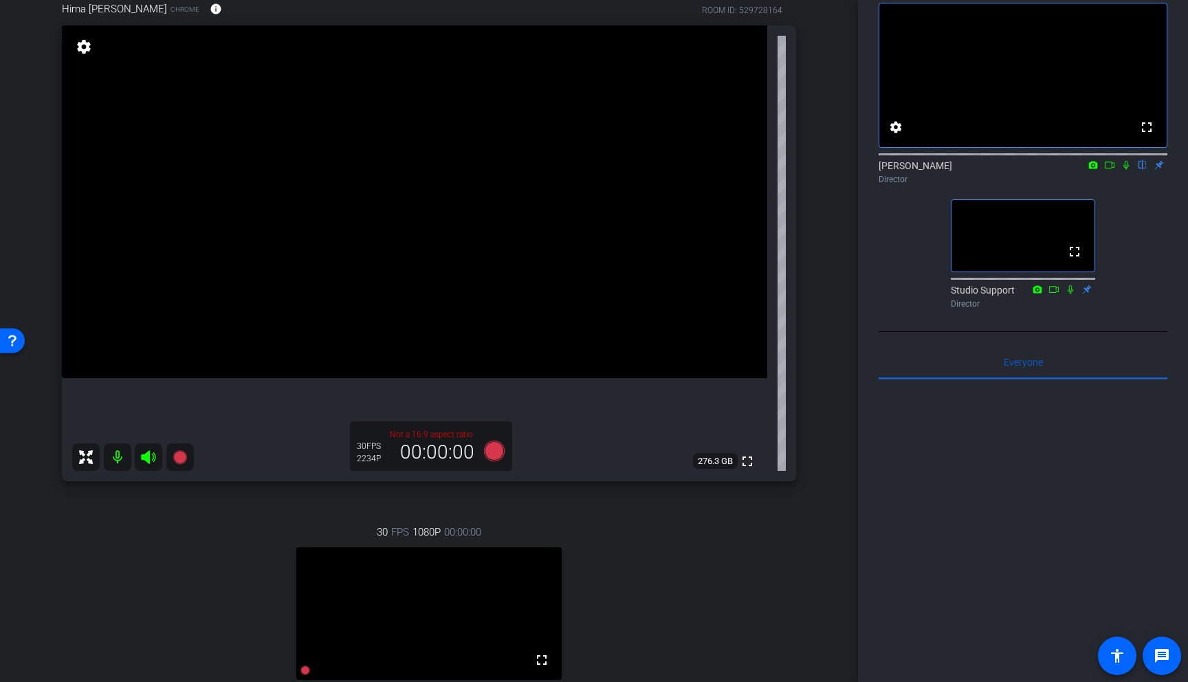
scroll to position [114, 0]
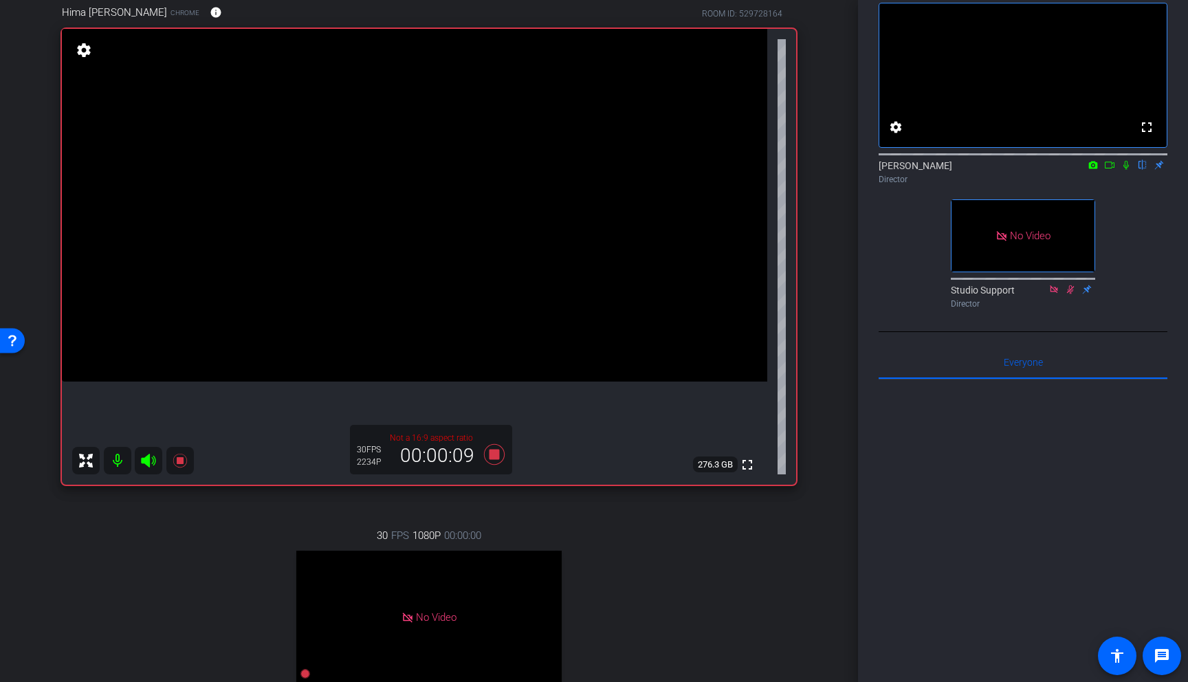
click at [814, 170] on icon at bounding box center [1127, 165] width 6 height 9
click at [814, 170] on icon at bounding box center [1127, 165] width 8 height 9
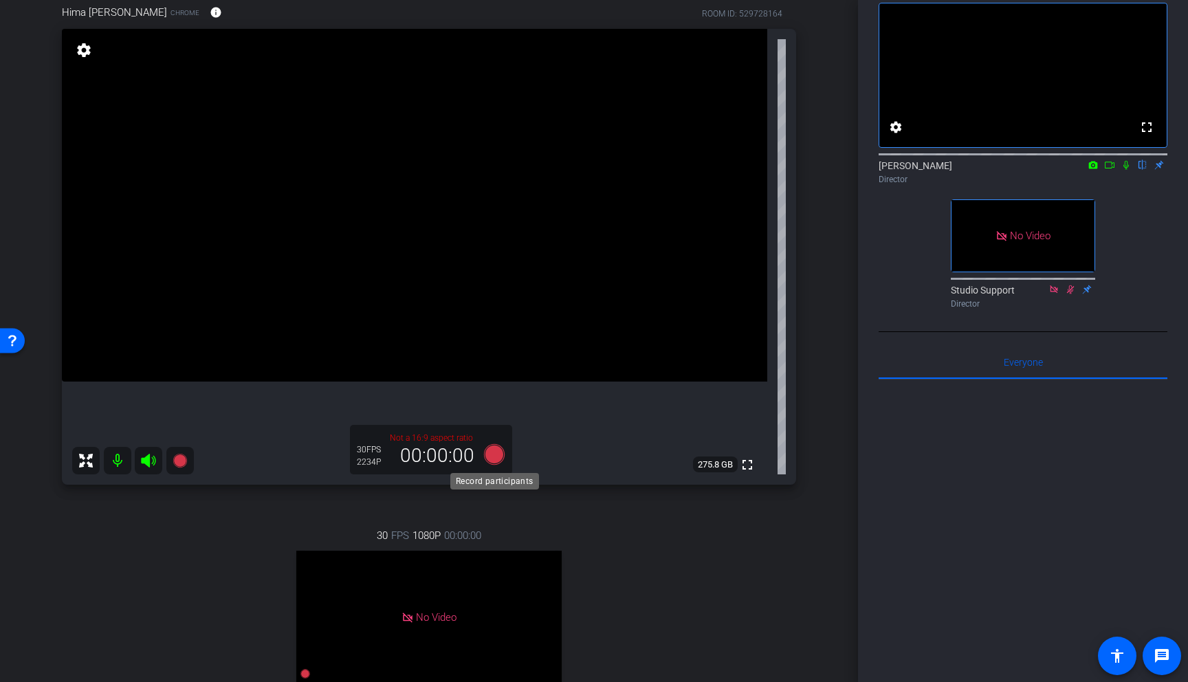
click at [498, 455] on icon at bounding box center [494, 454] width 21 height 21
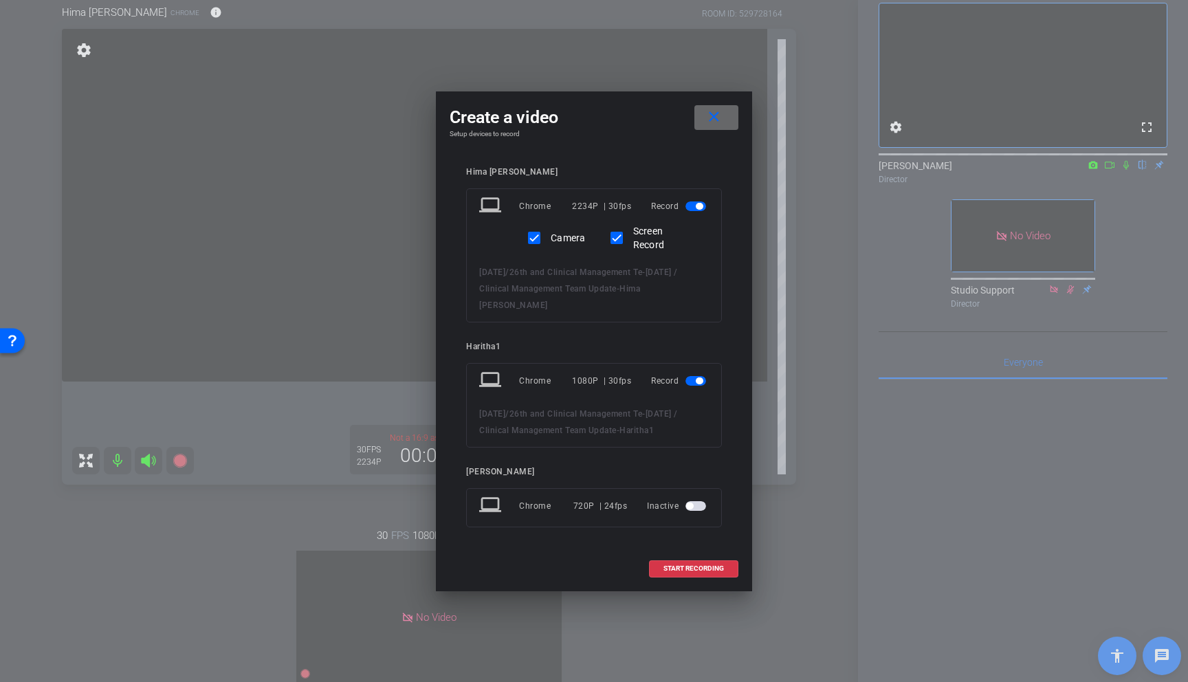
click at [714, 115] on mat-icon "close" at bounding box center [714, 117] width 17 height 17
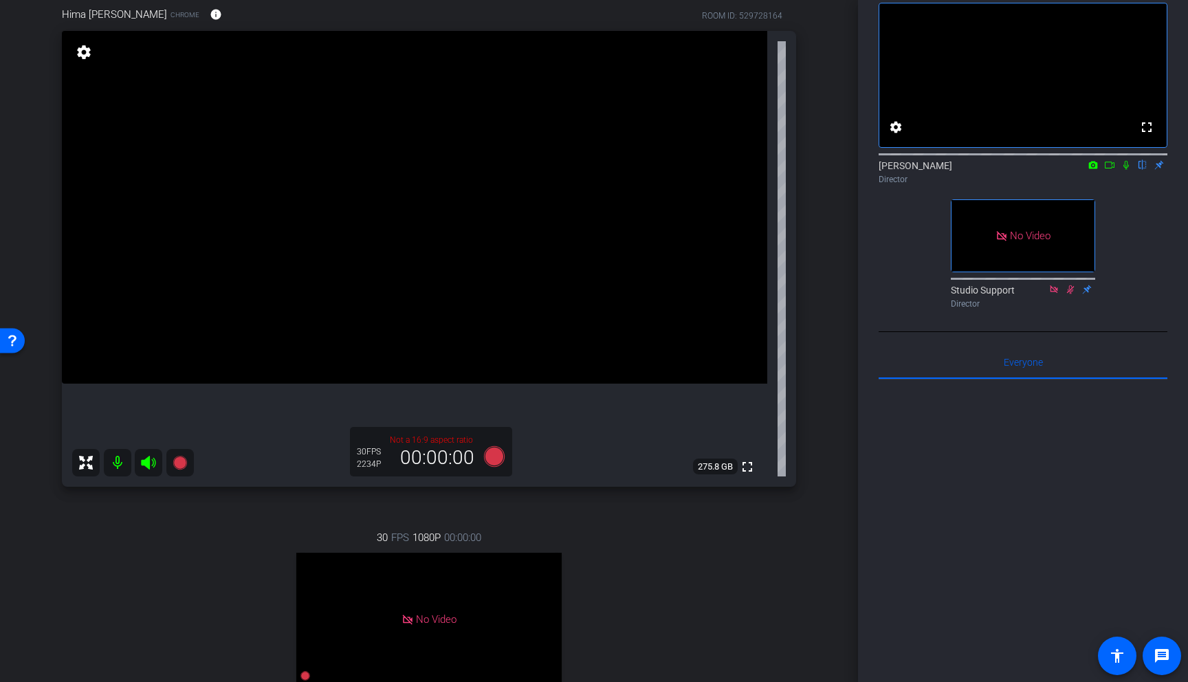
scroll to position [116, 0]
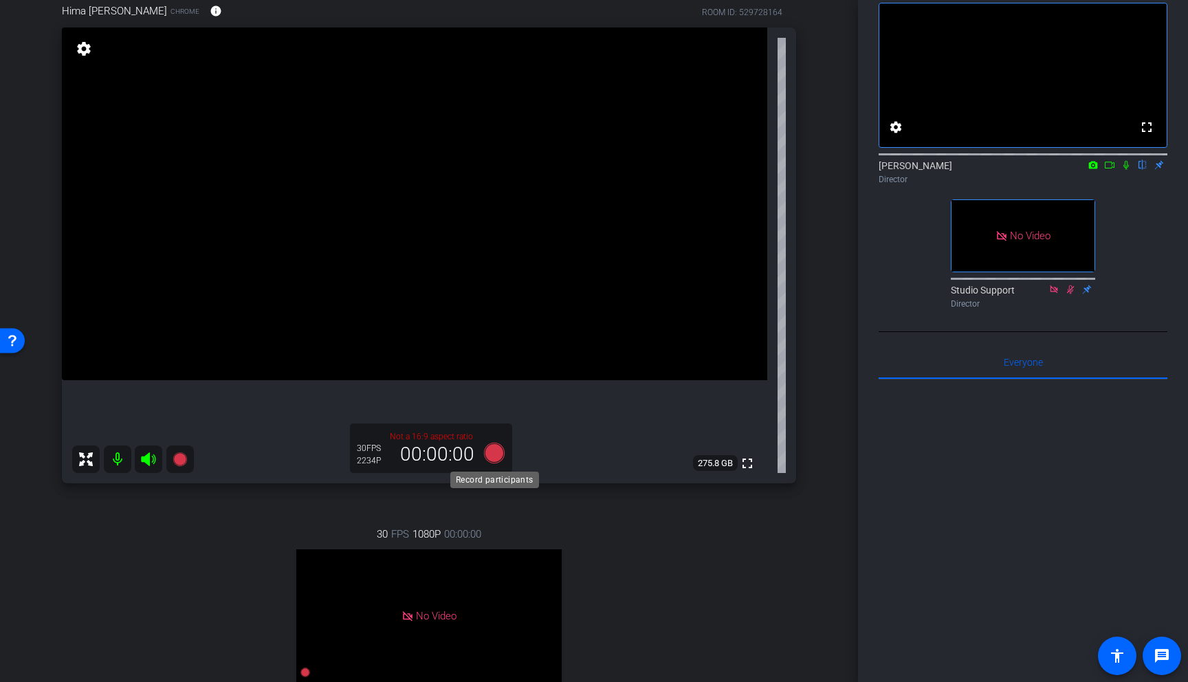
click at [494, 453] on icon at bounding box center [494, 453] width 21 height 21
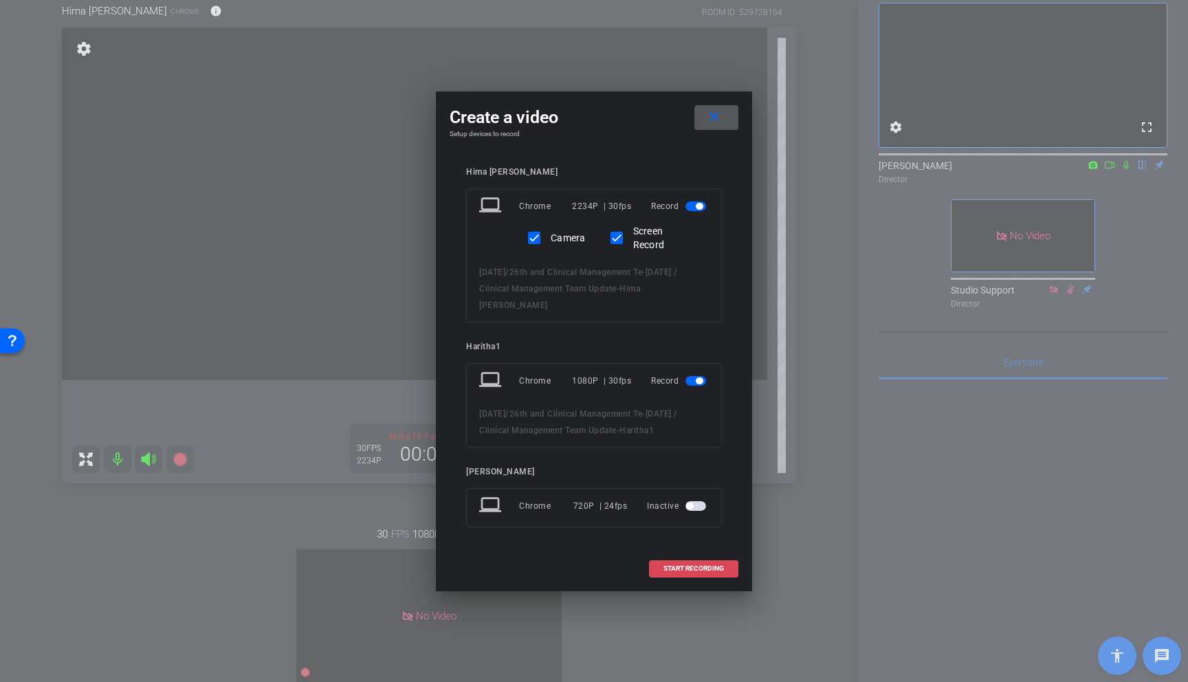
click at [699, 569] on span "START RECORDING" at bounding box center [694, 568] width 61 height 7
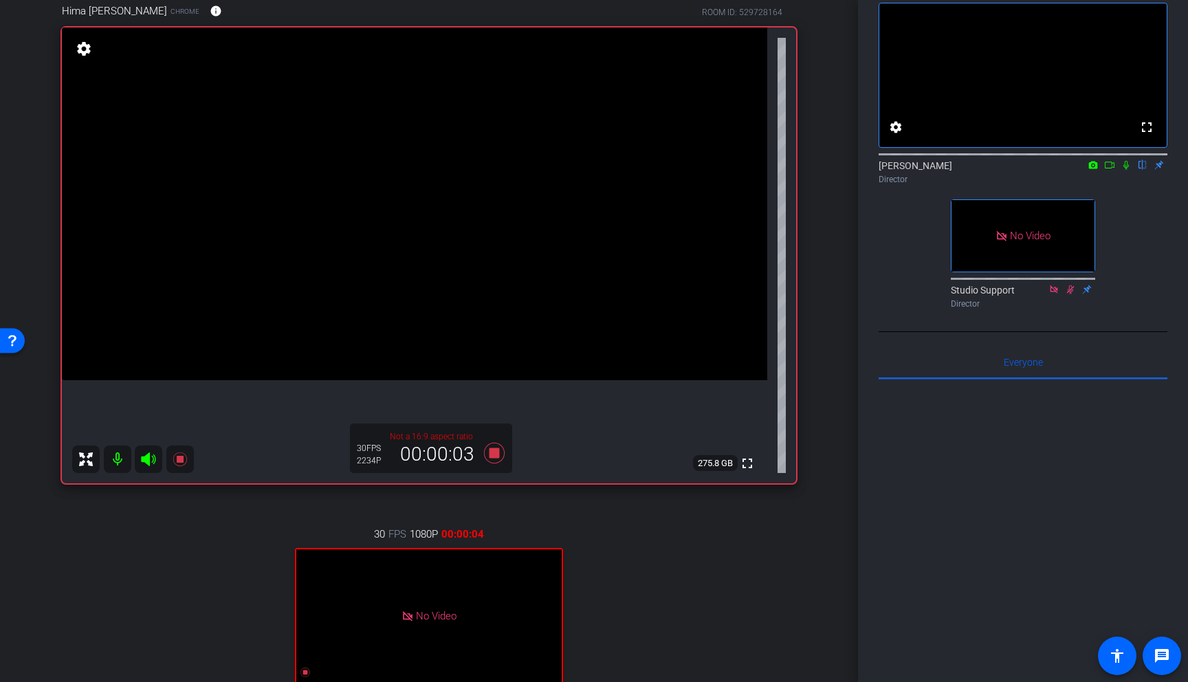
click at [814, 170] on icon at bounding box center [1126, 165] width 11 height 10
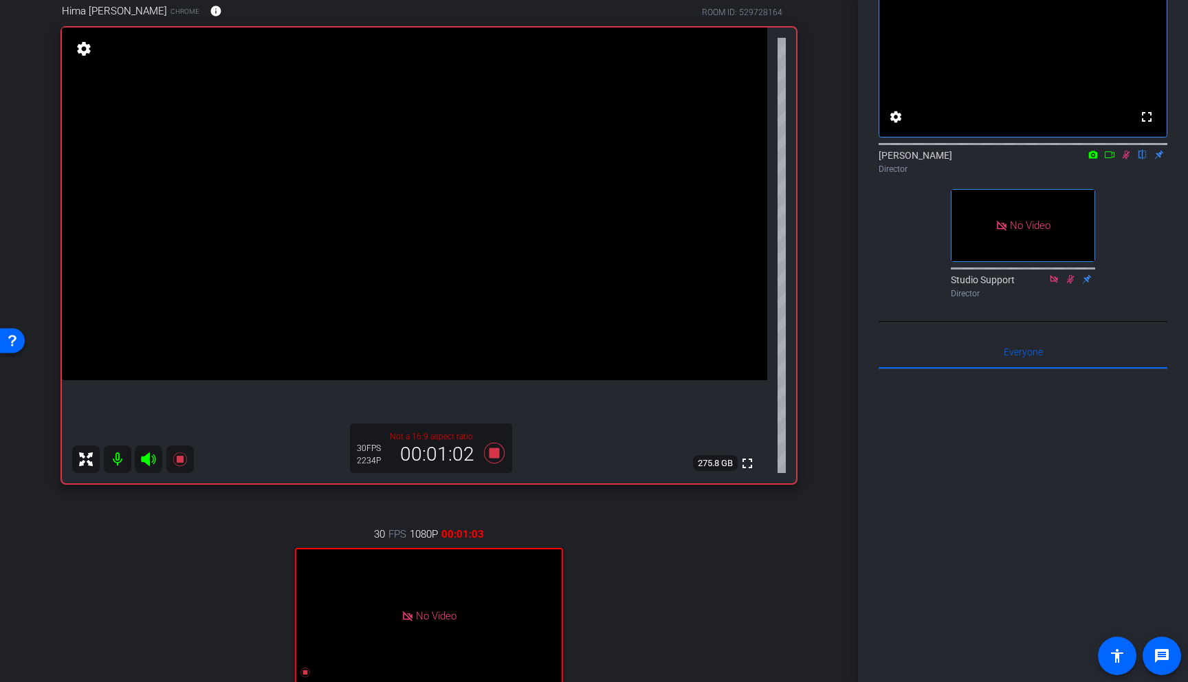
scroll to position [74, 0]
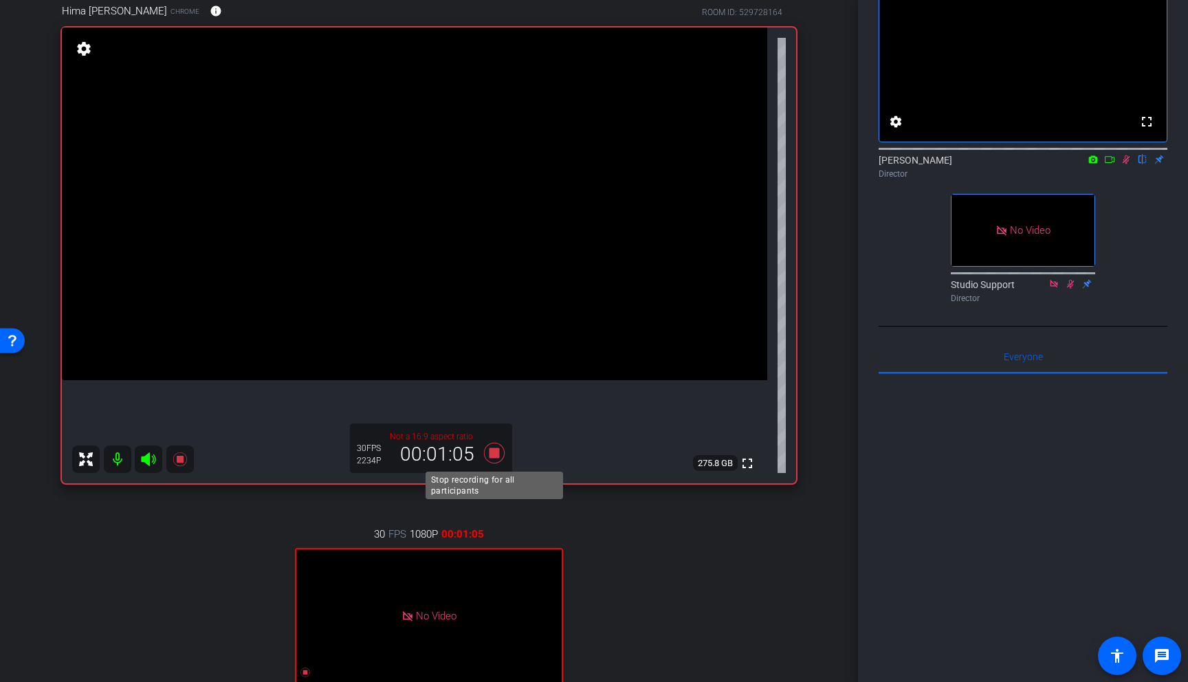
click at [500, 453] on icon at bounding box center [494, 453] width 33 height 25
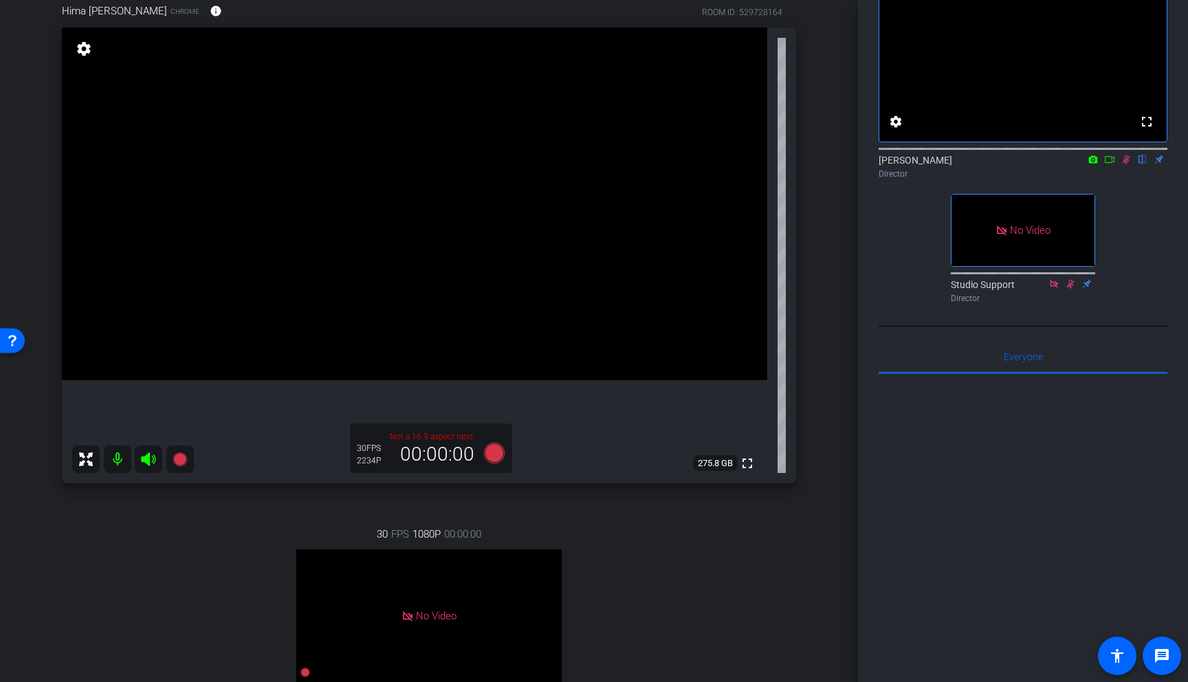
click at [814, 164] on icon at bounding box center [1127, 159] width 8 height 9
click at [494, 452] on icon at bounding box center [494, 453] width 21 height 21
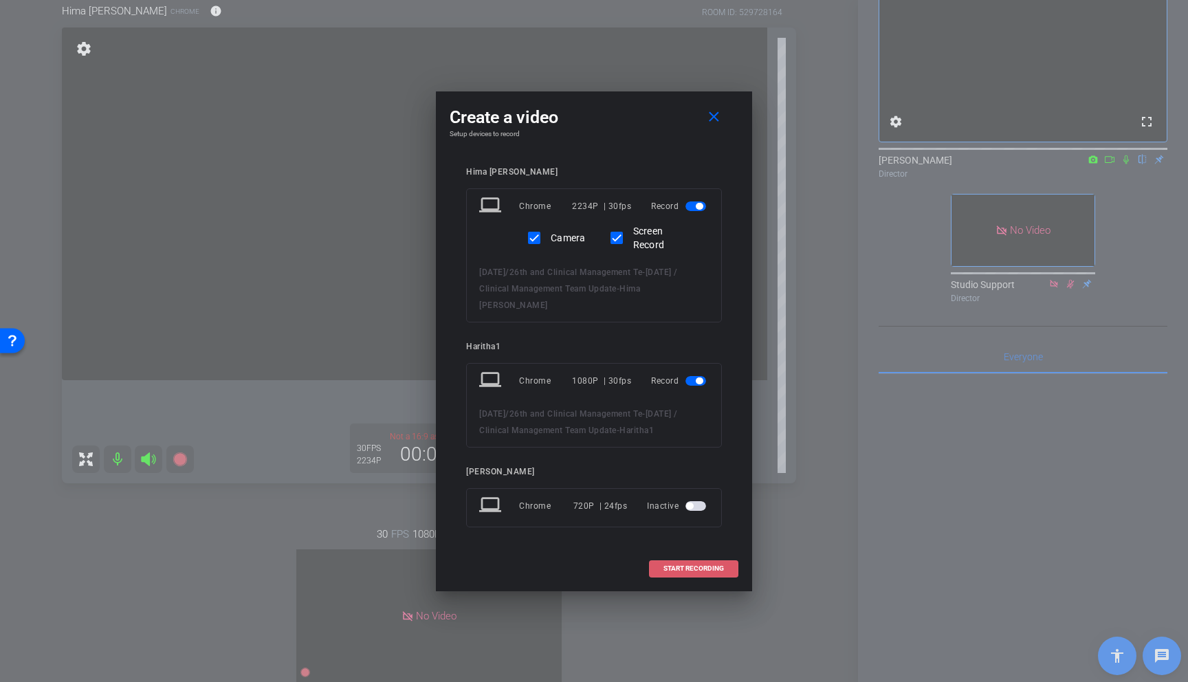
click at [686, 567] on span "START RECORDING" at bounding box center [694, 568] width 61 height 7
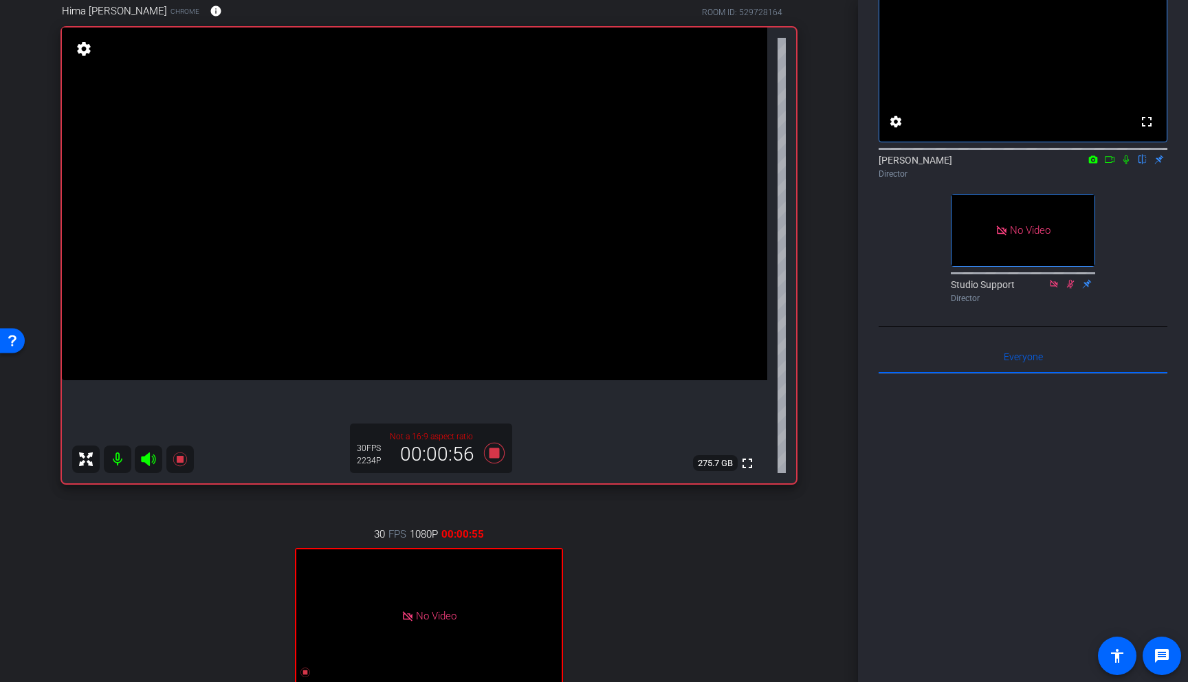
click at [814, 164] on icon at bounding box center [1126, 160] width 11 height 10
click at [494, 455] on icon at bounding box center [494, 453] width 21 height 21
click at [498, 453] on icon at bounding box center [494, 453] width 21 height 21
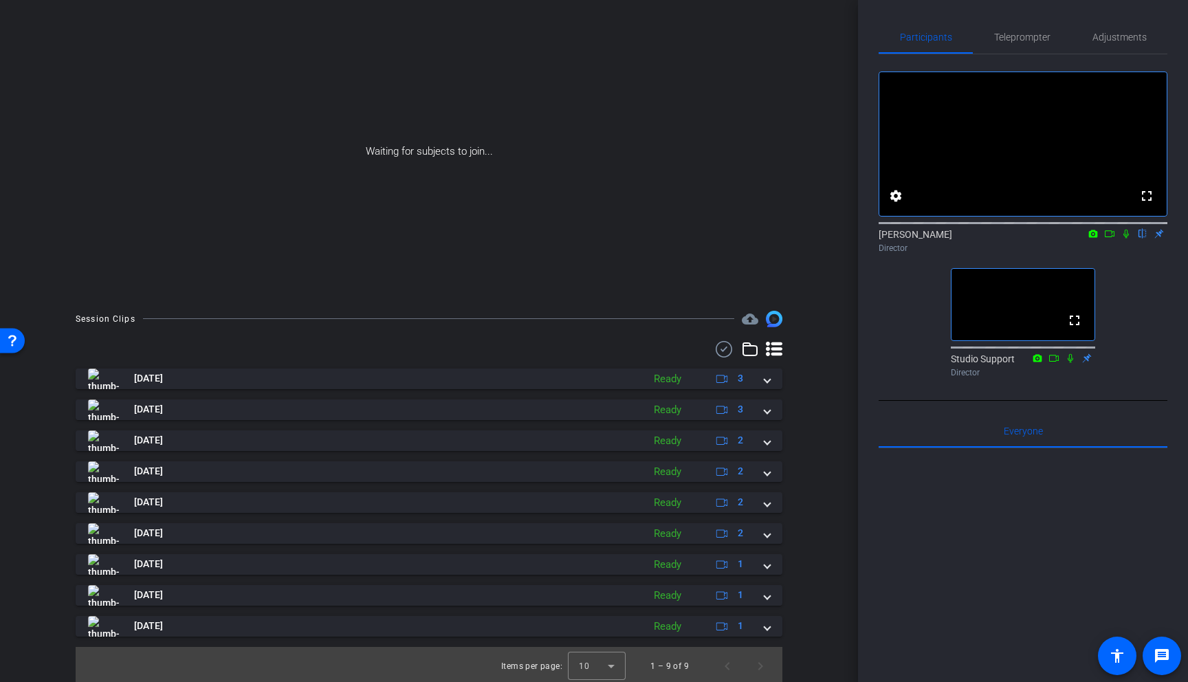
scroll to position [91, 0]
